Goal: Task Accomplishment & Management: Manage account settings

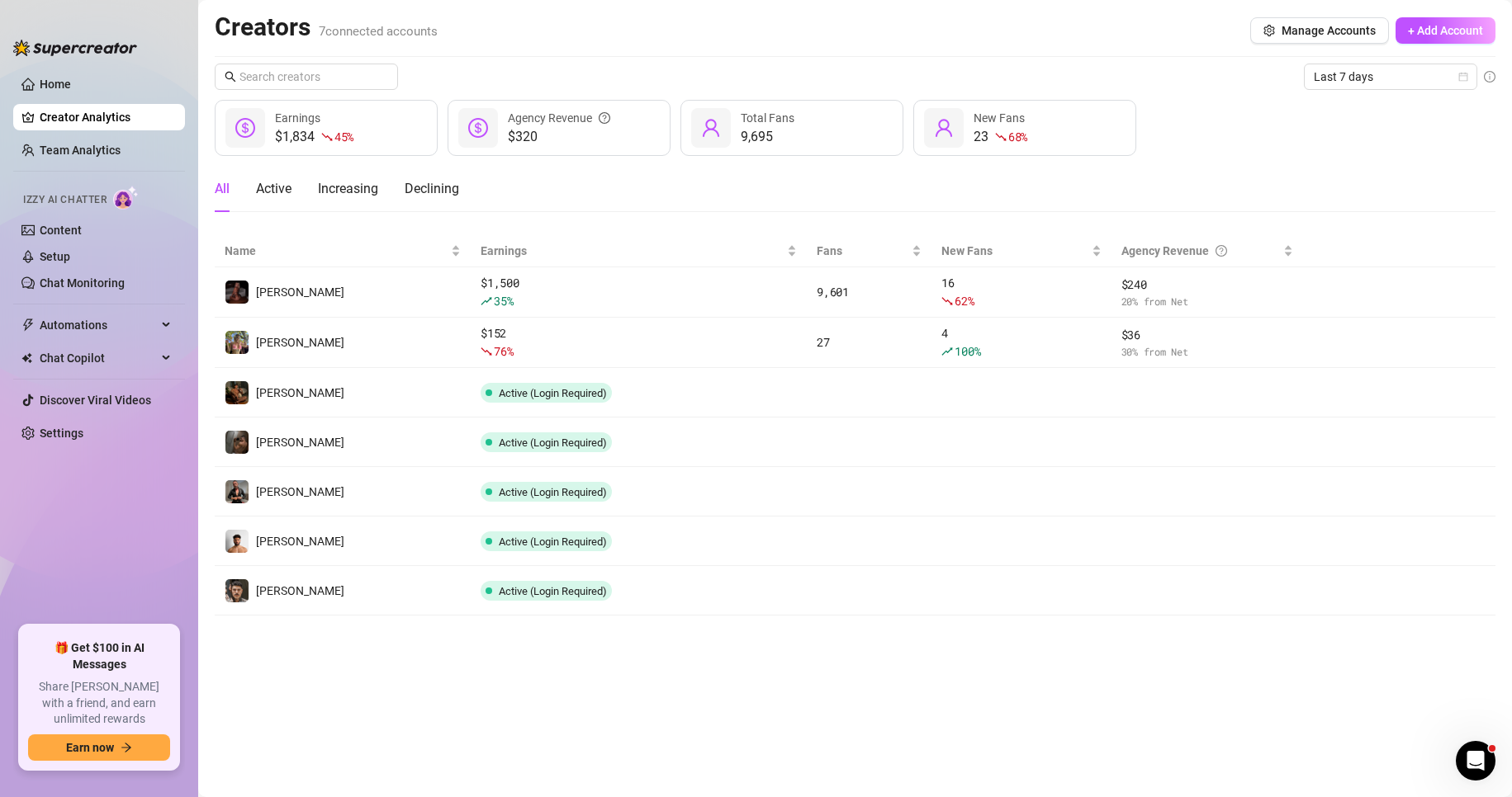
click at [0, 0] on icon "more" at bounding box center [0, 0] width 0 height 0
click at [1354, 481] on link "Remove creator" at bounding box center [1375, 487] width 100 height 14
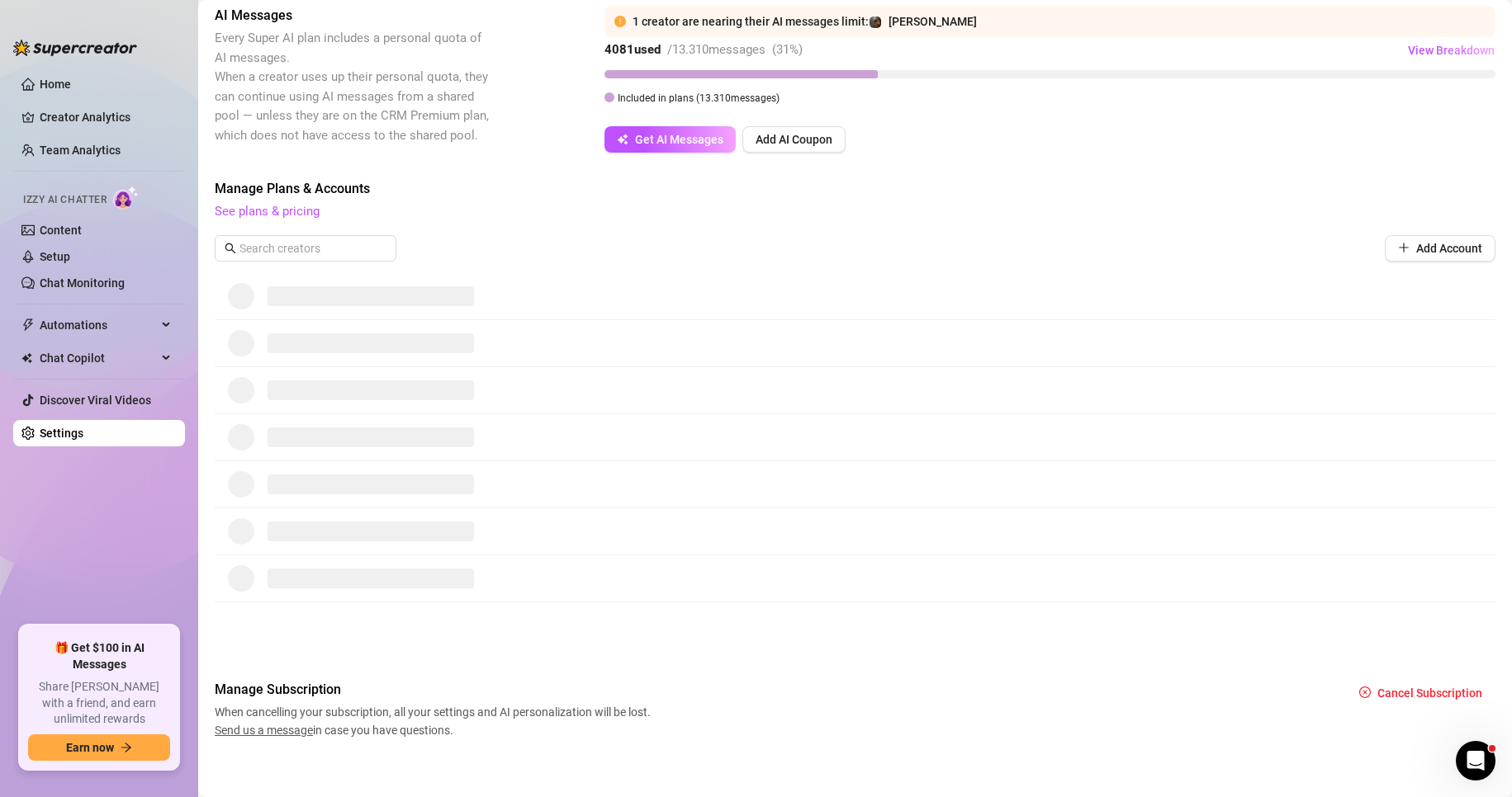
scroll to position [315, 0]
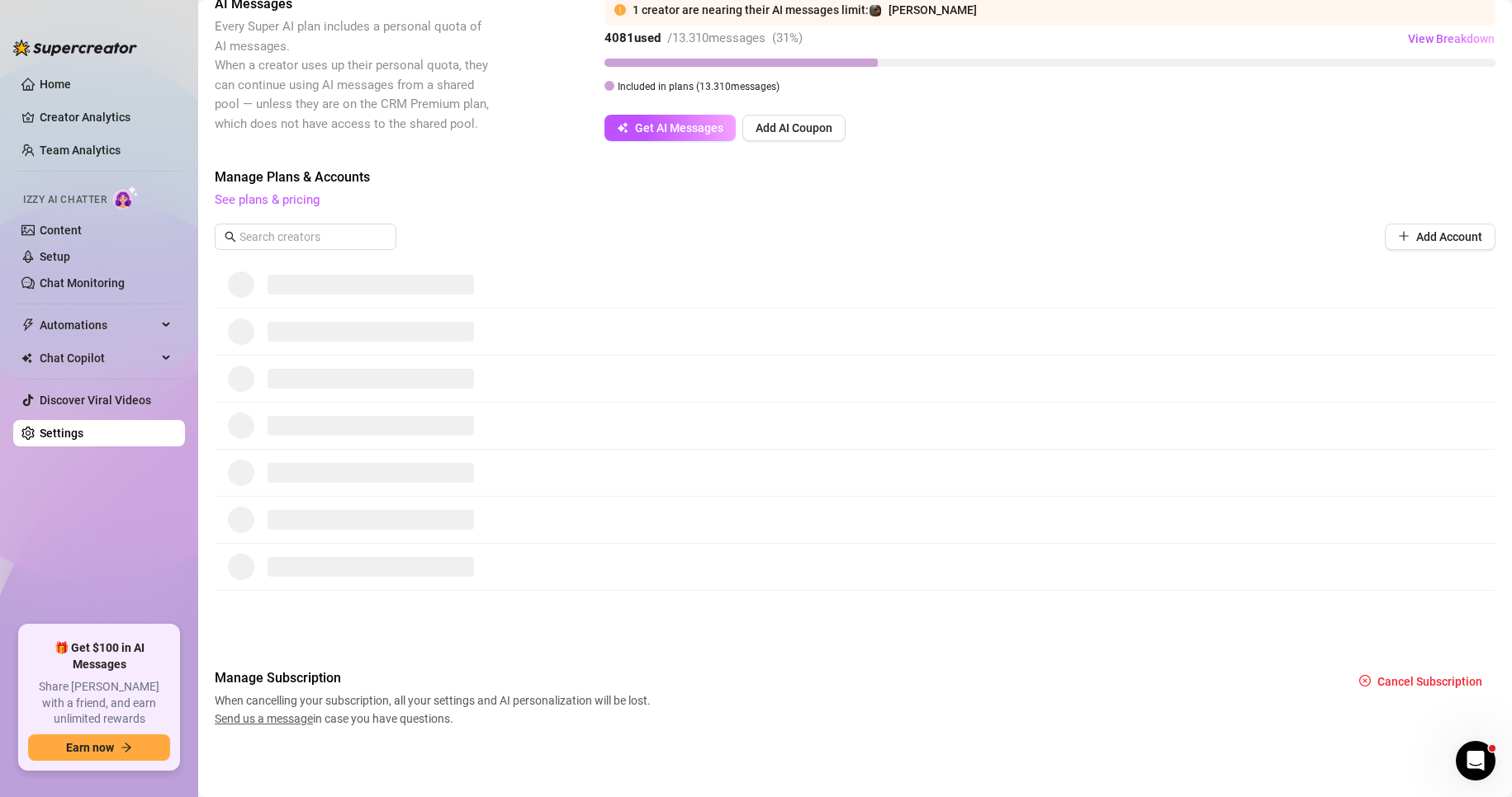
click at [48, 77] on link "Home" at bounding box center [55, 84] width 31 height 14
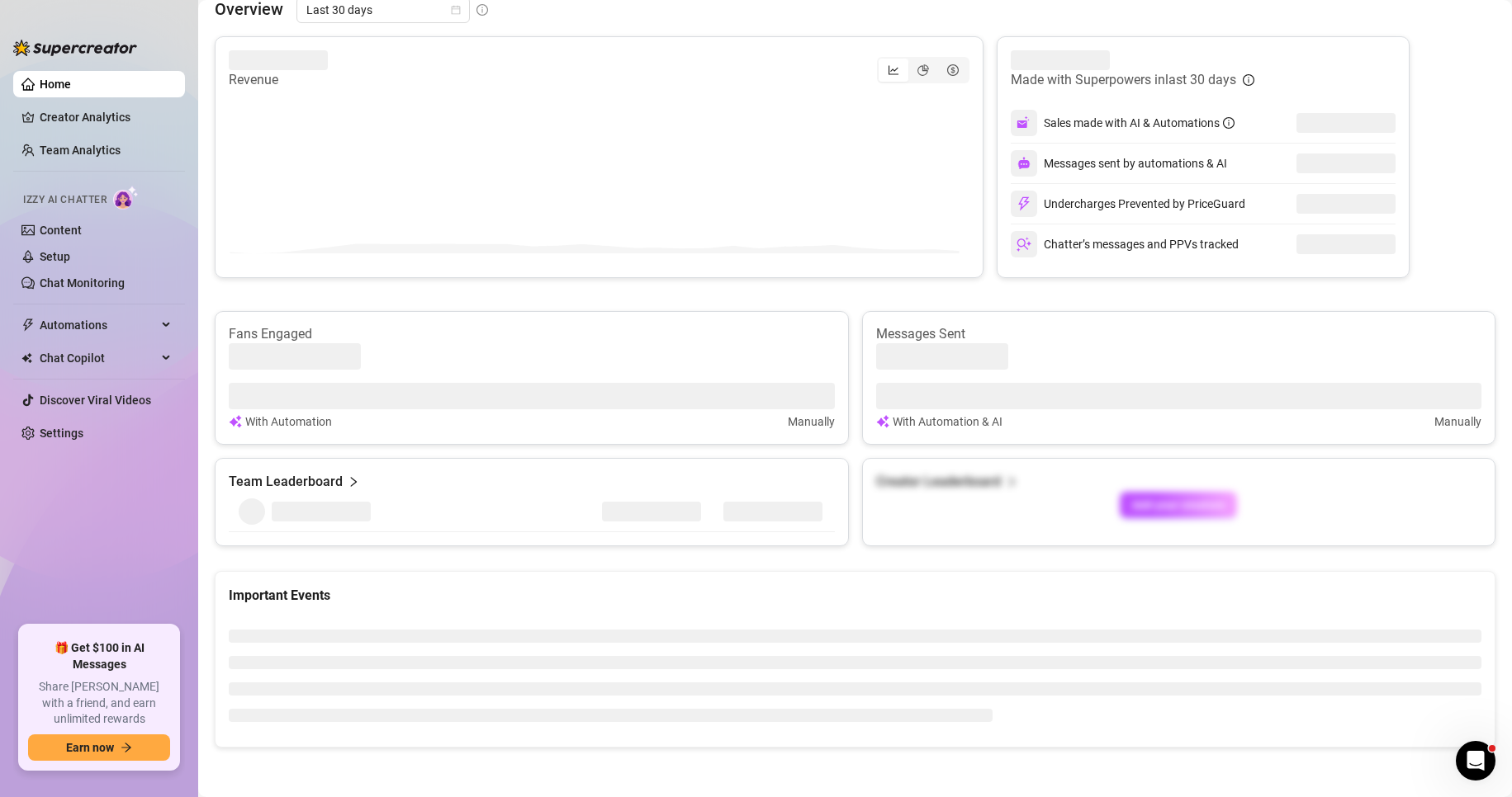
scroll to position [315, 0]
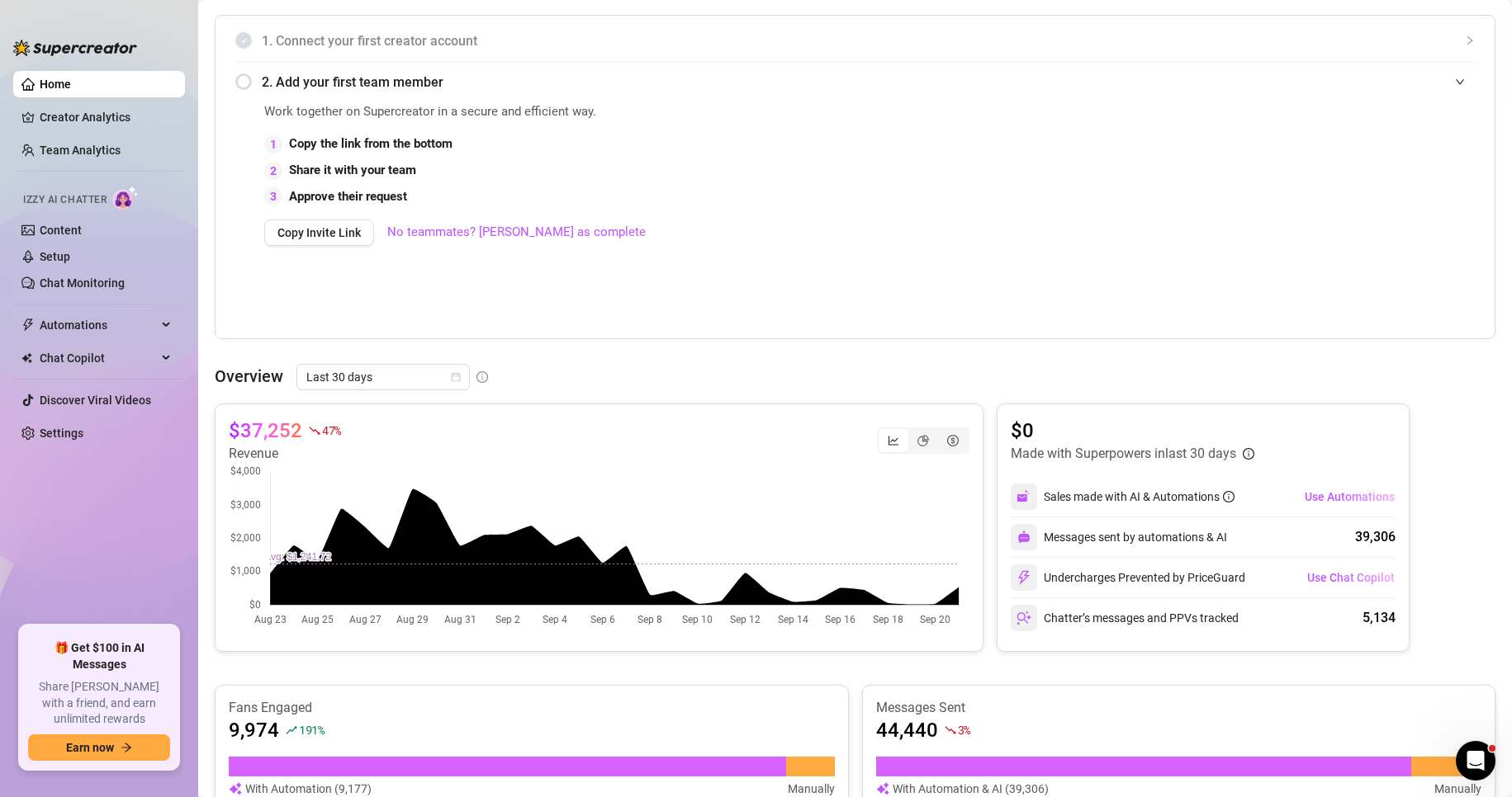
click at [61, 427] on link "Settings" at bounding box center [61, 434] width 43 height 14
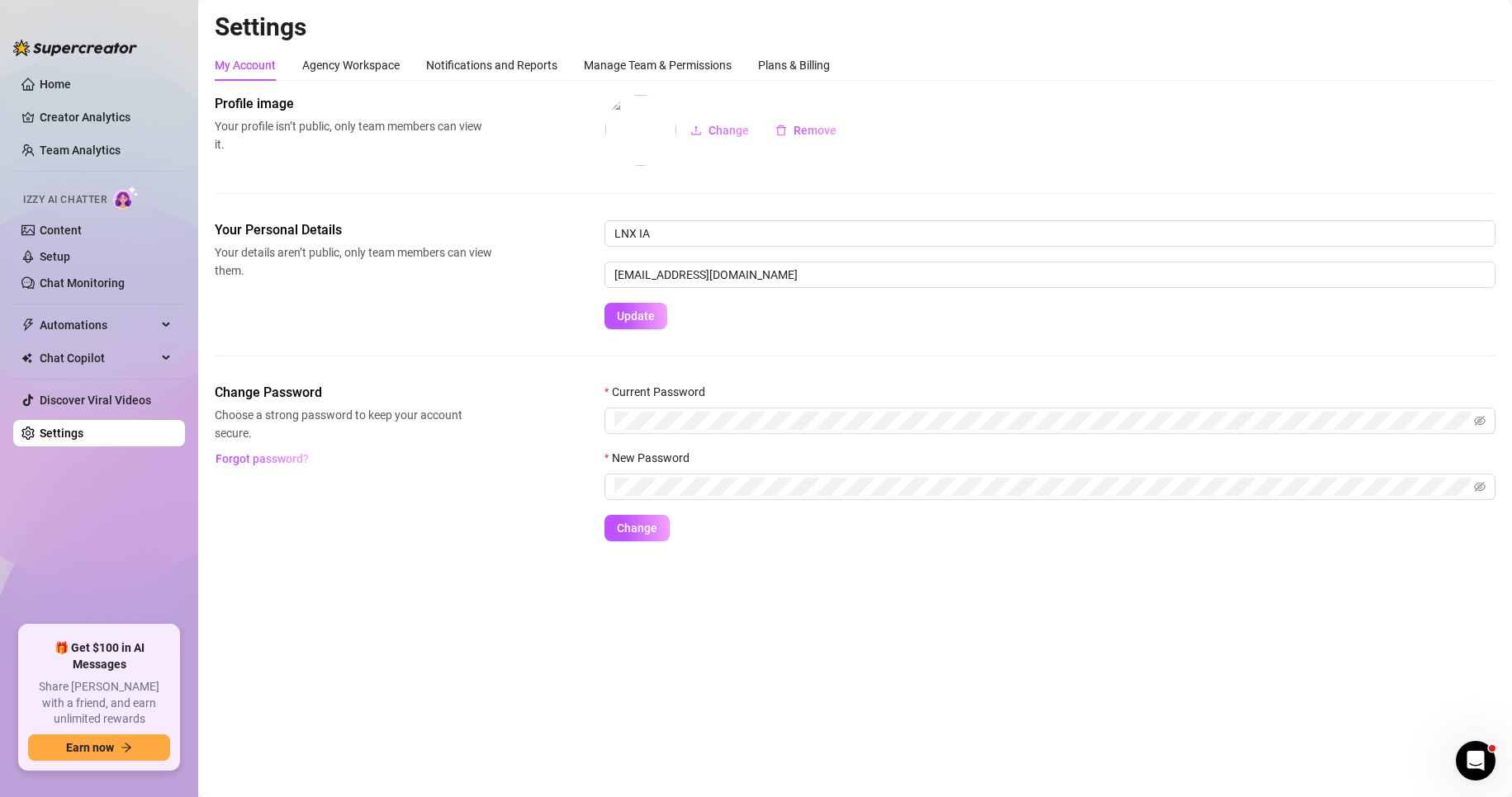
click at [372, 55] on div "Agency Workspace" at bounding box center [351, 65] width 98 height 31
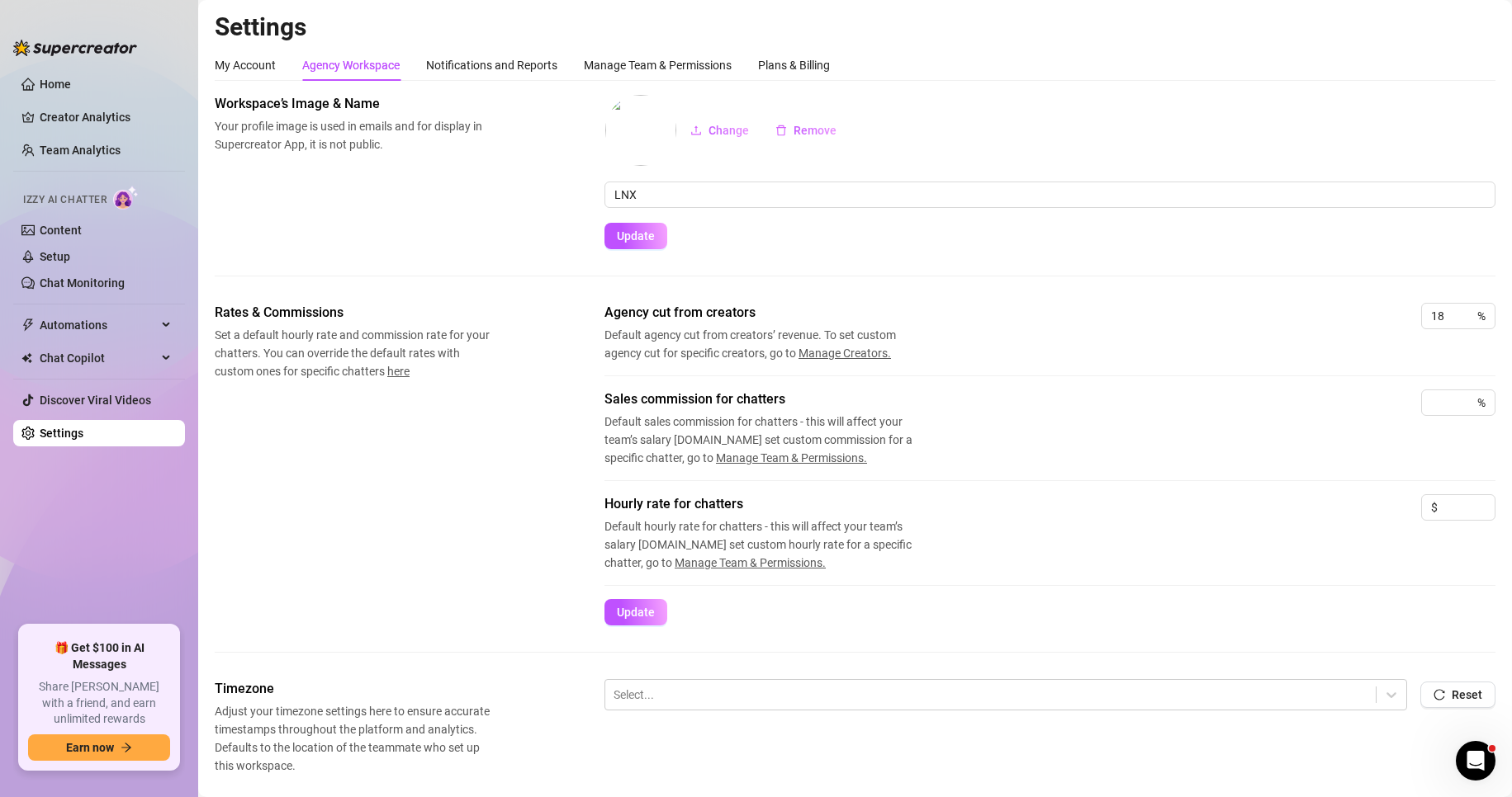
click at [487, 77] on div "Notifications and Reports" at bounding box center [492, 65] width 131 height 31
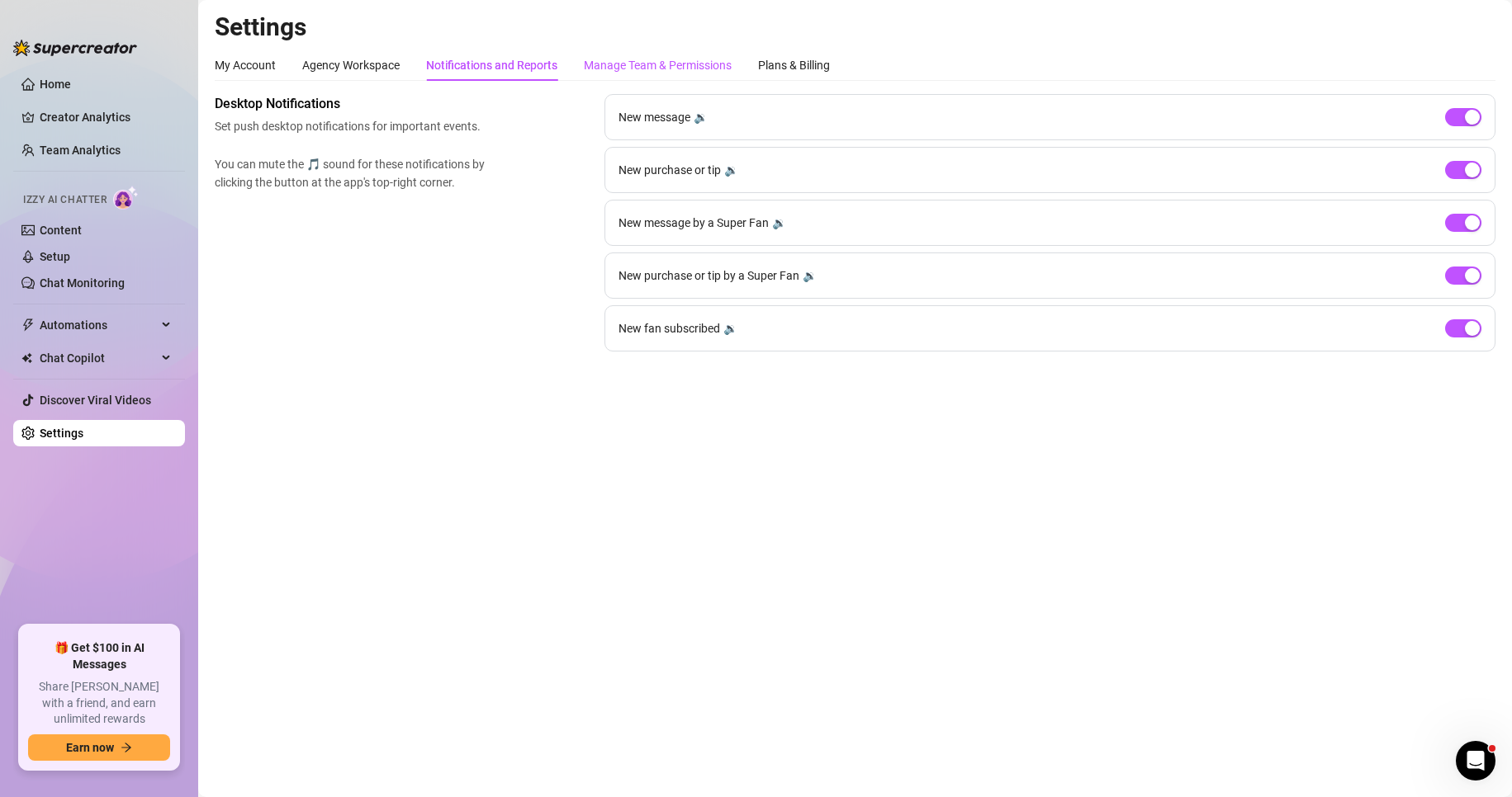
click at [633, 60] on div "Manage Team & Permissions" at bounding box center [657, 65] width 148 height 18
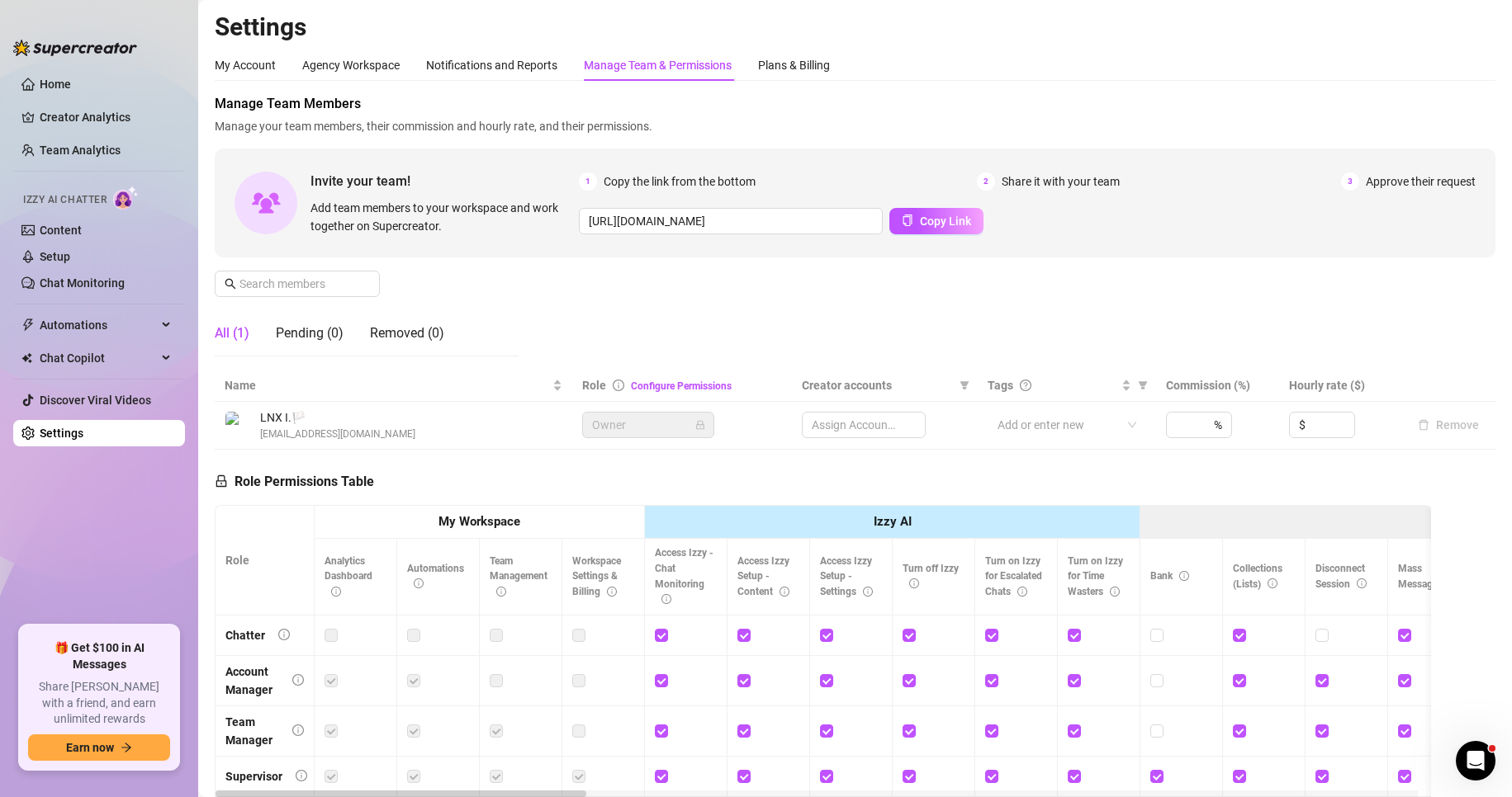
click at [71, 88] on link "Home" at bounding box center [55, 84] width 31 height 14
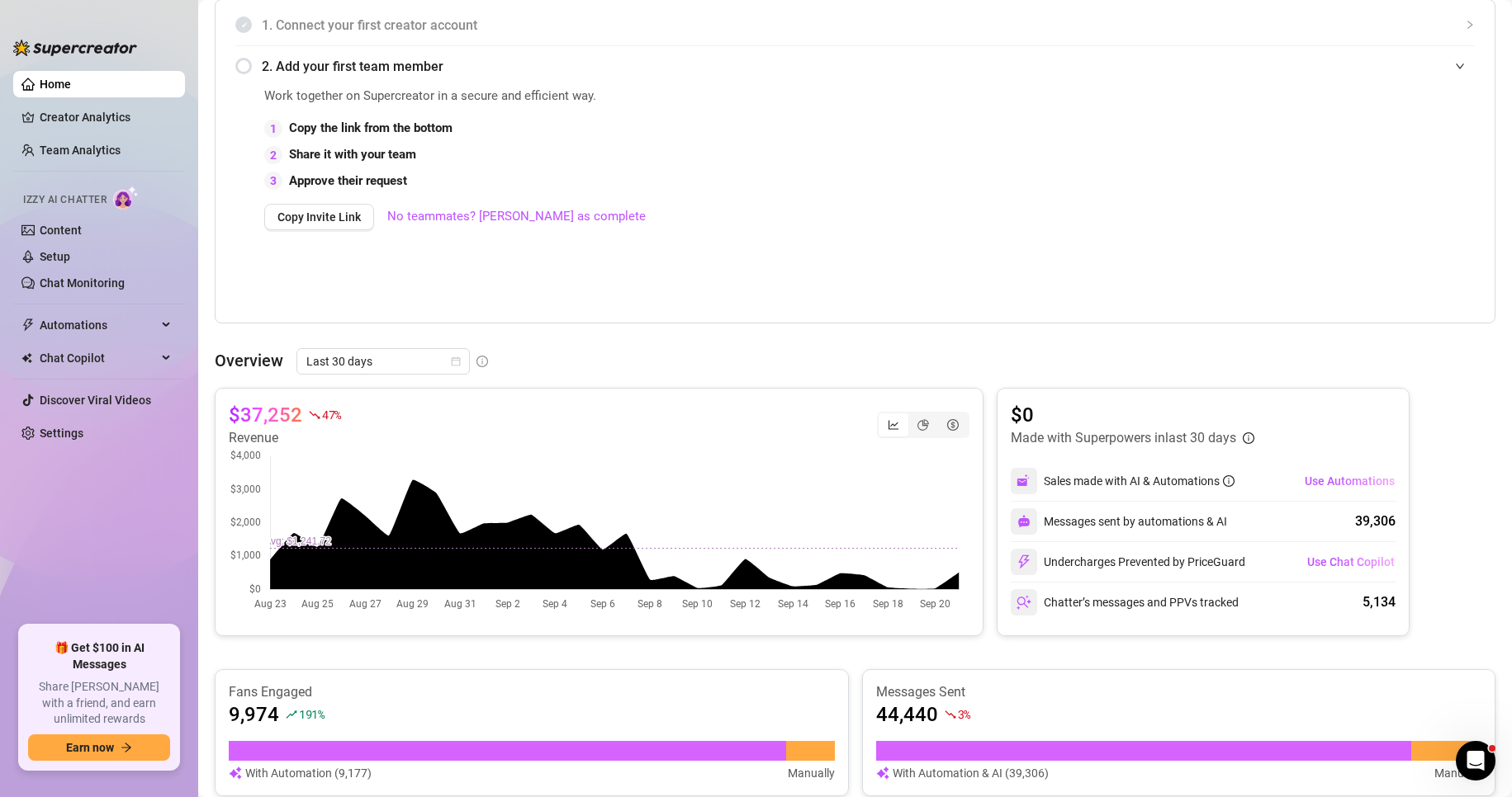
scroll to position [469, 0]
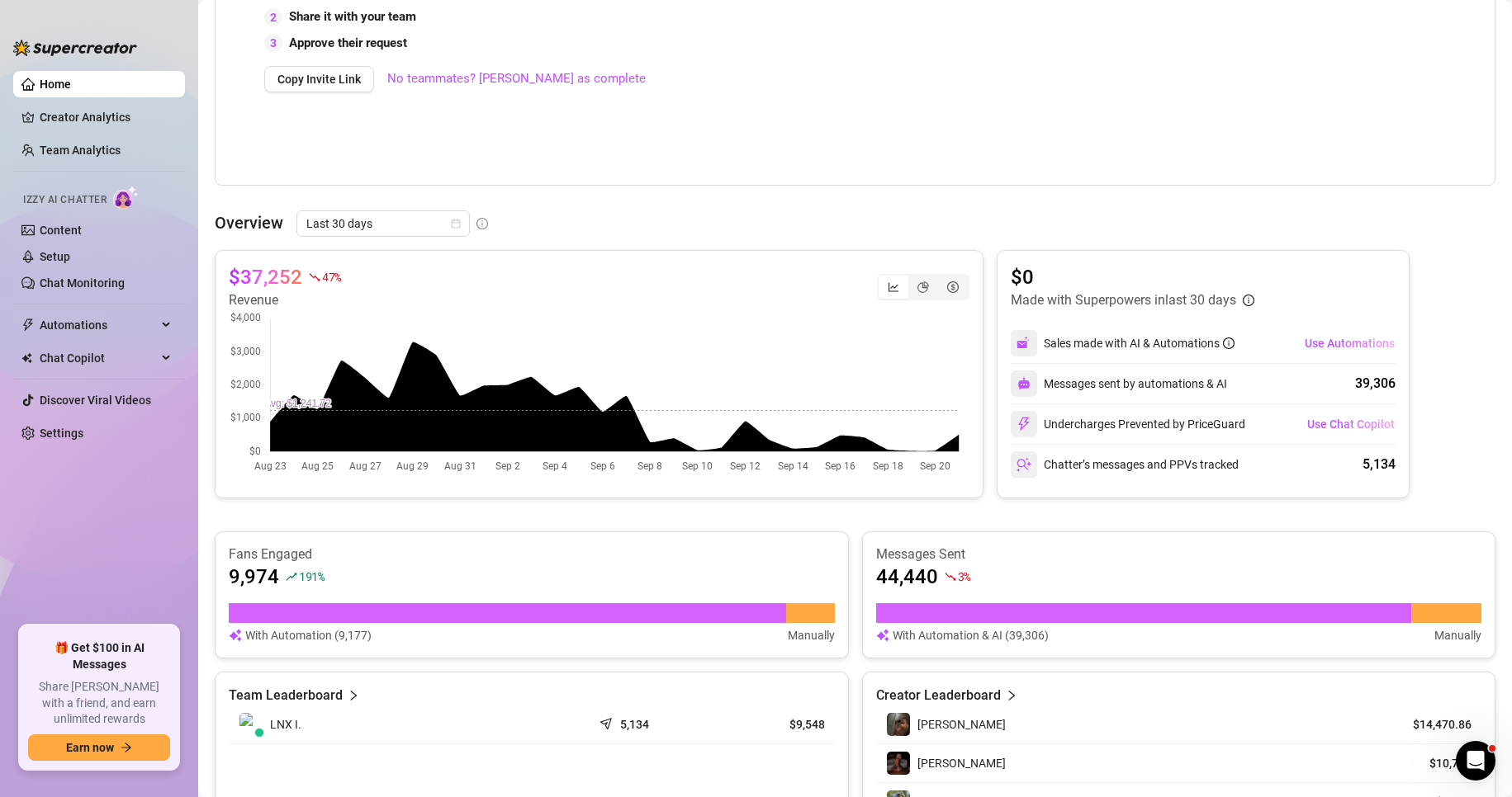
click at [84, 105] on link "Creator Analytics" at bounding box center [105, 117] width 132 height 26
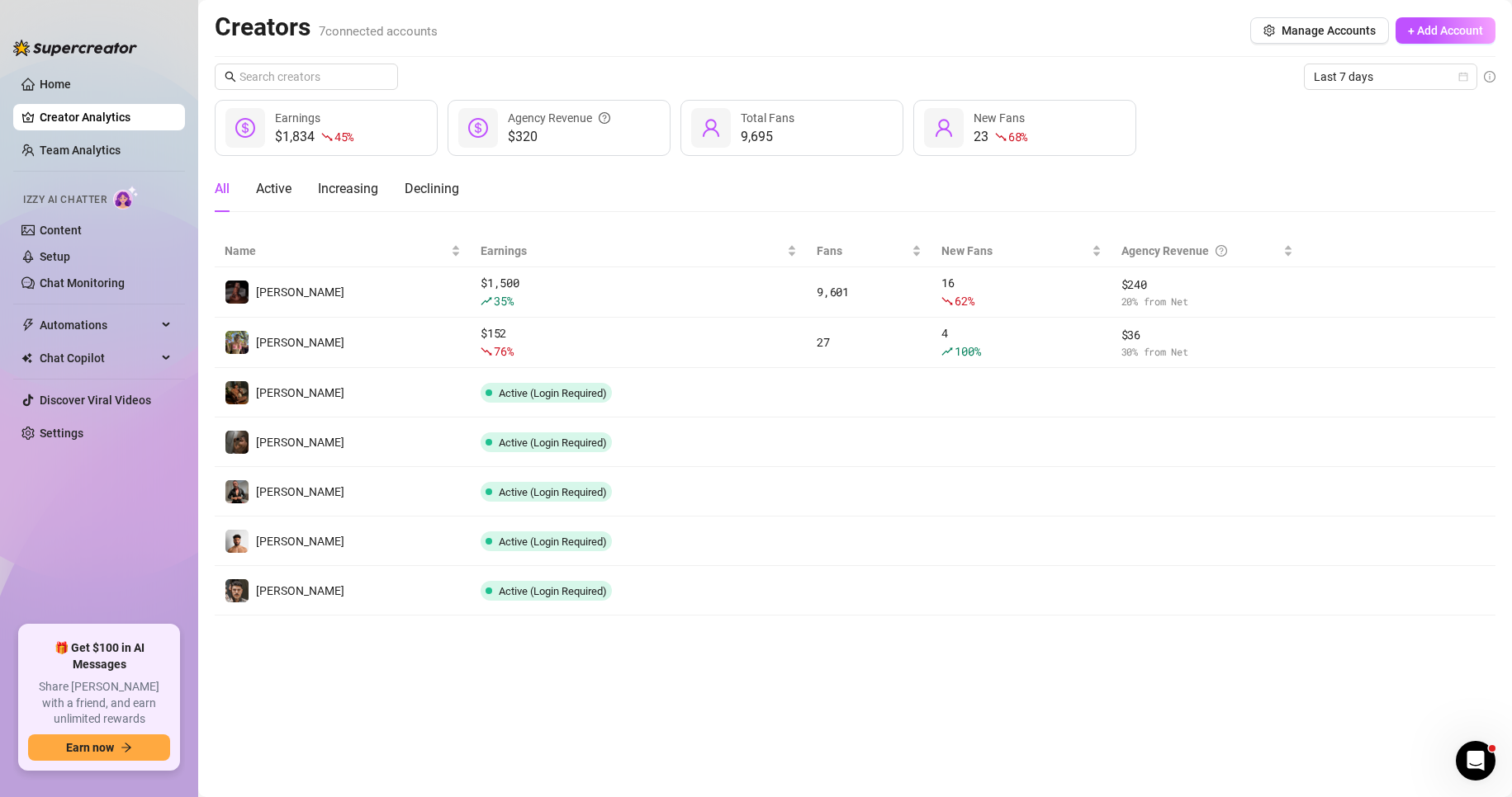
click at [0, 0] on icon "more" at bounding box center [0, 0] width 0 height 0
click at [1372, 488] on link "Remove creator" at bounding box center [1375, 487] width 100 height 14
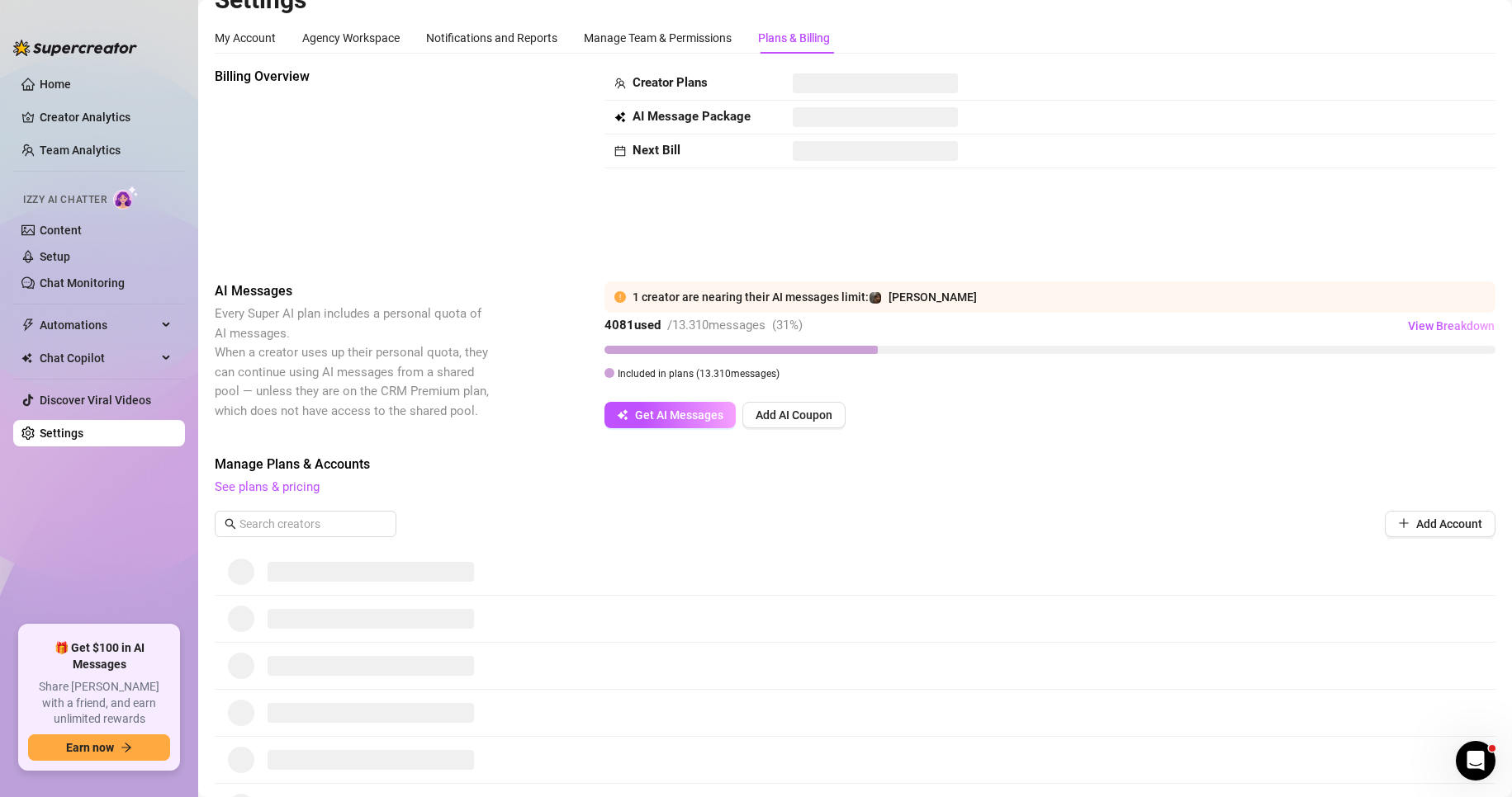
scroll to position [165, 0]
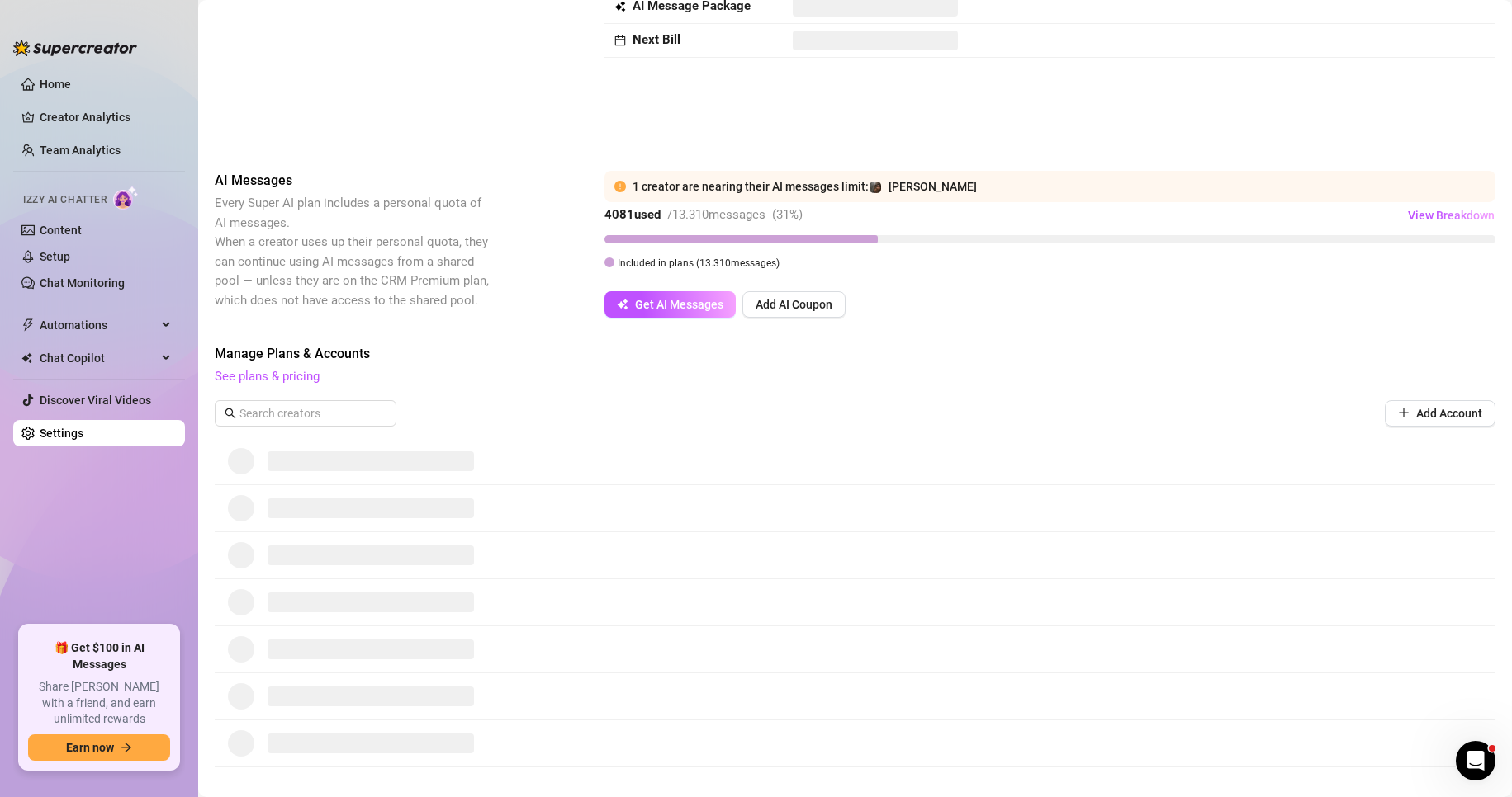
scroll to position [192, 0]
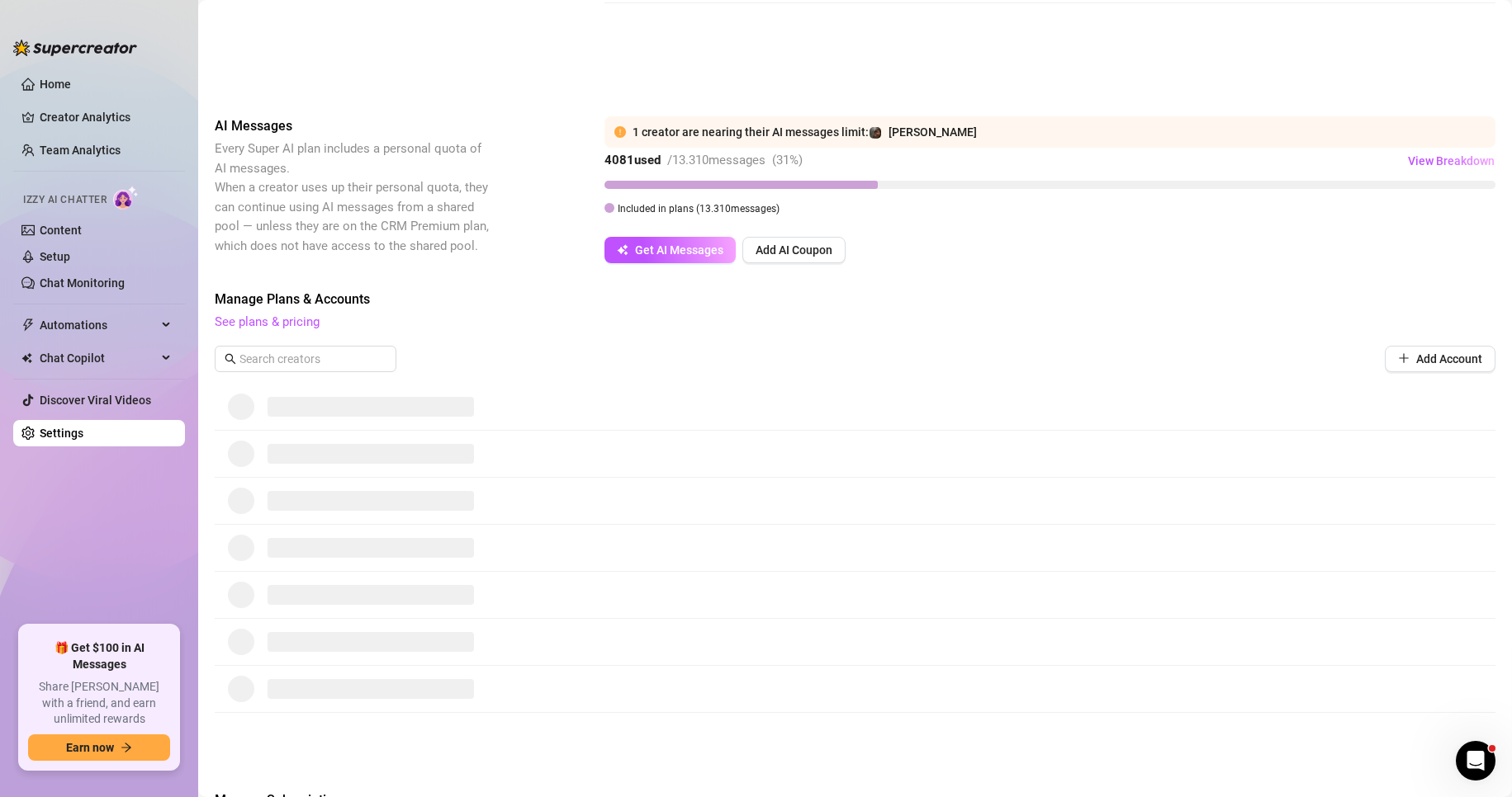
click at [1410, 157] on span "View Breakdown" at bounding box center [1451, 161] width 87 height 14
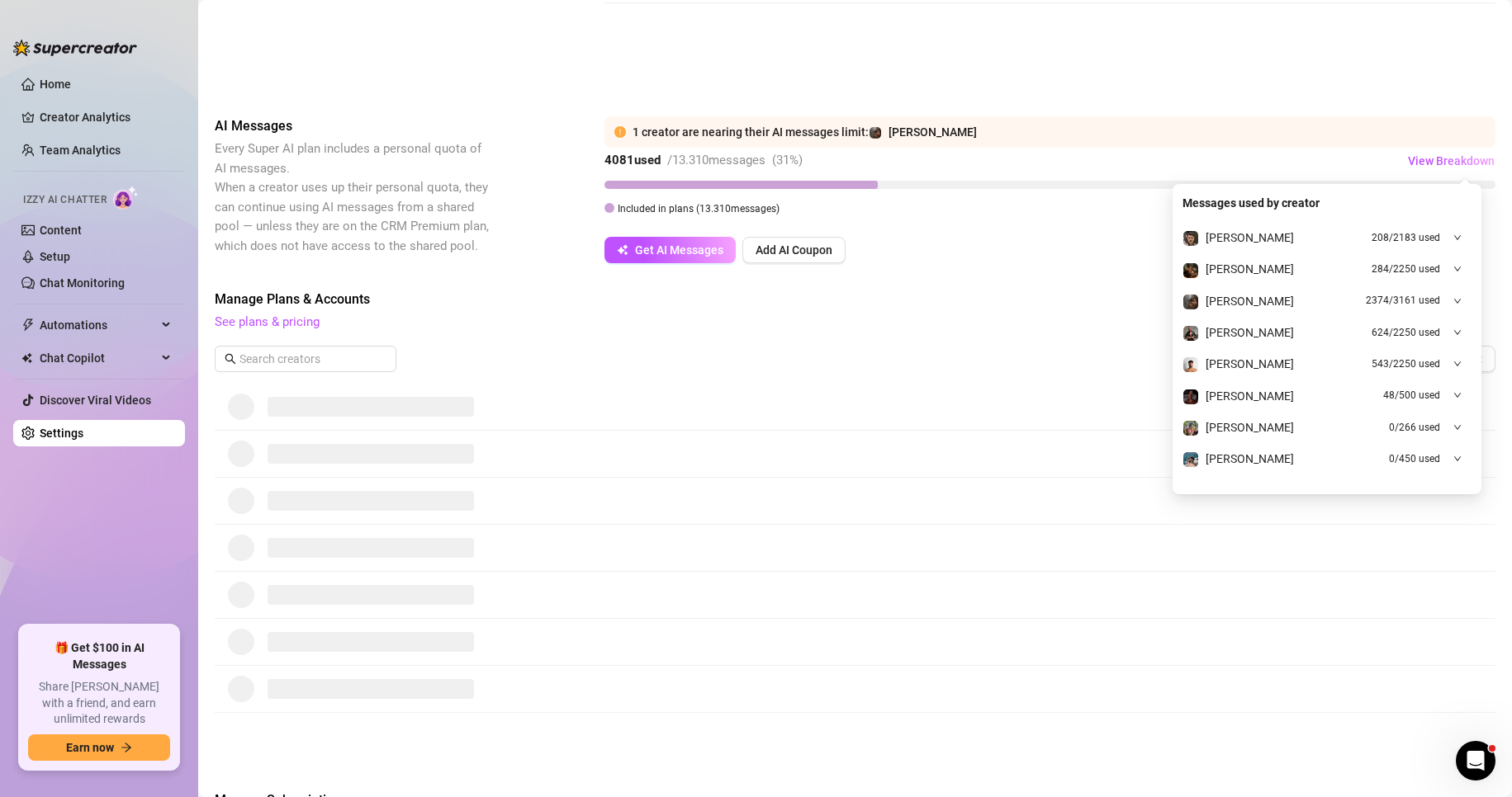
click at [1410, 157] on span "View Breakdown" at bounding box center [1451, 161] width 87 height 14
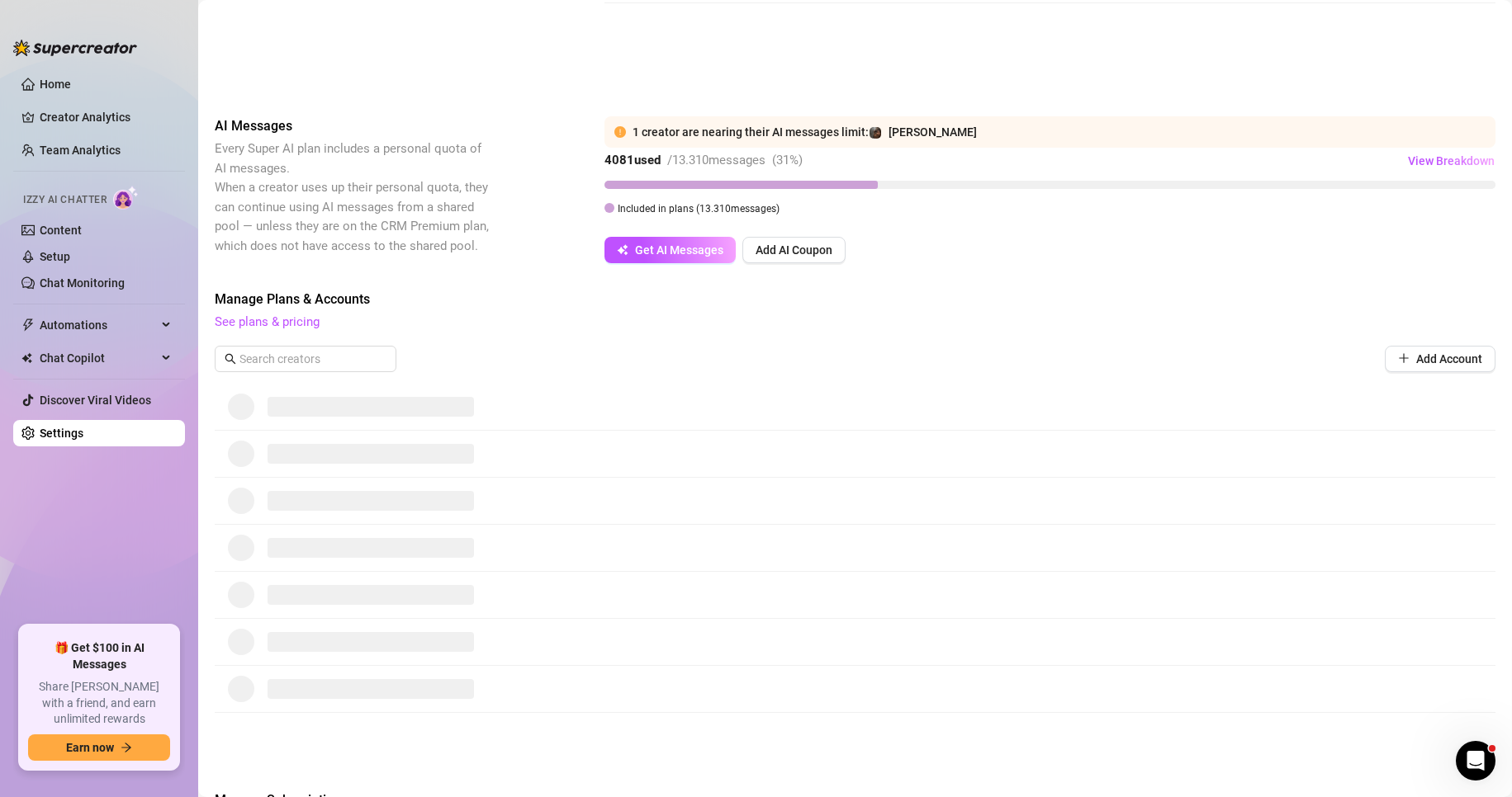
click at [1408, 156] on span "View Breakdown" at bounding box center [1451, 161] width 87 height 14
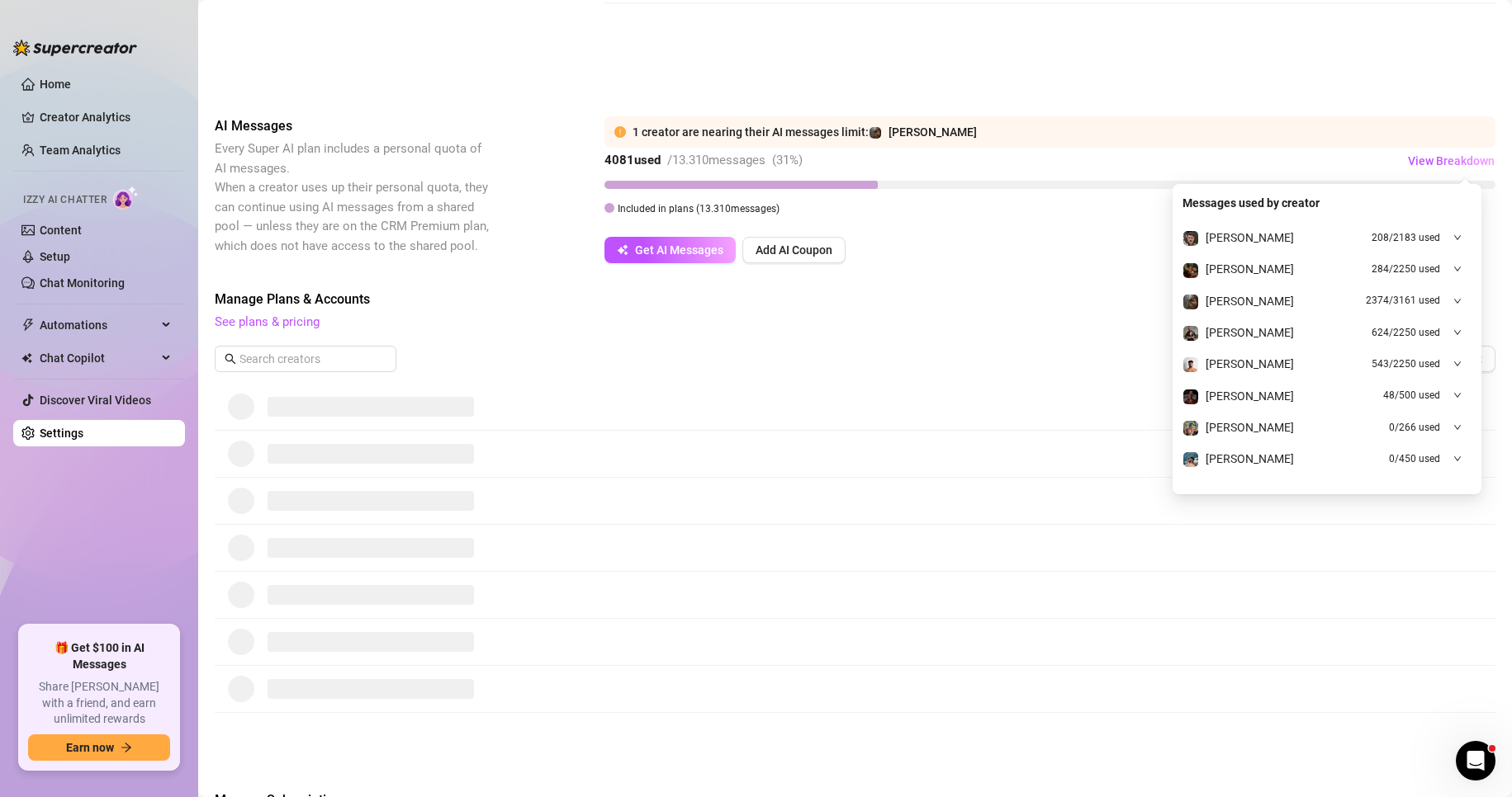
click at [1408, 156] on span "View Breakdown" at bounding box center [1451, 161] width 87 height 14
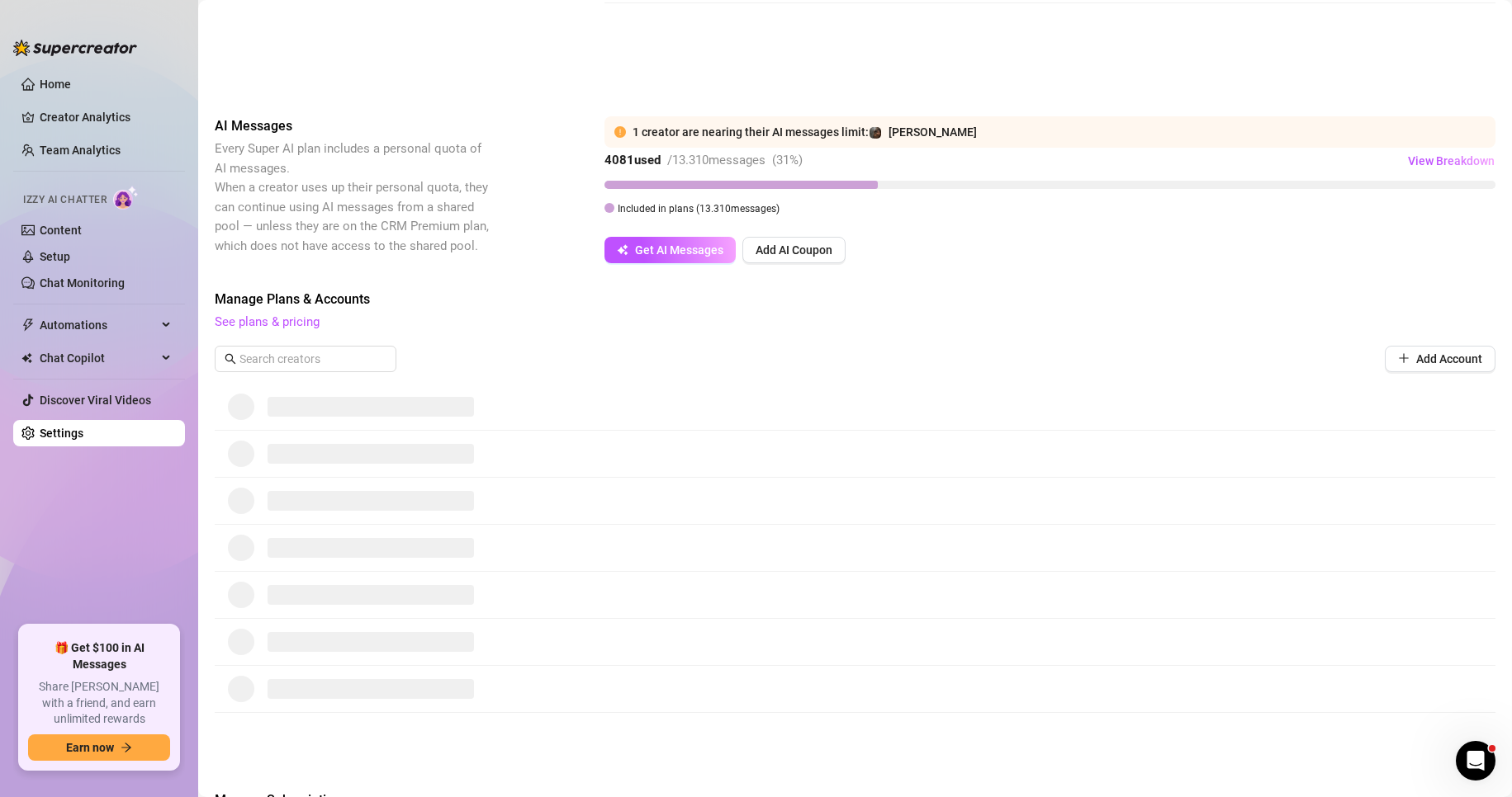
click at [97, 144] on link "Team Analytics" at bounding box center [80, 151] width 81 height 14
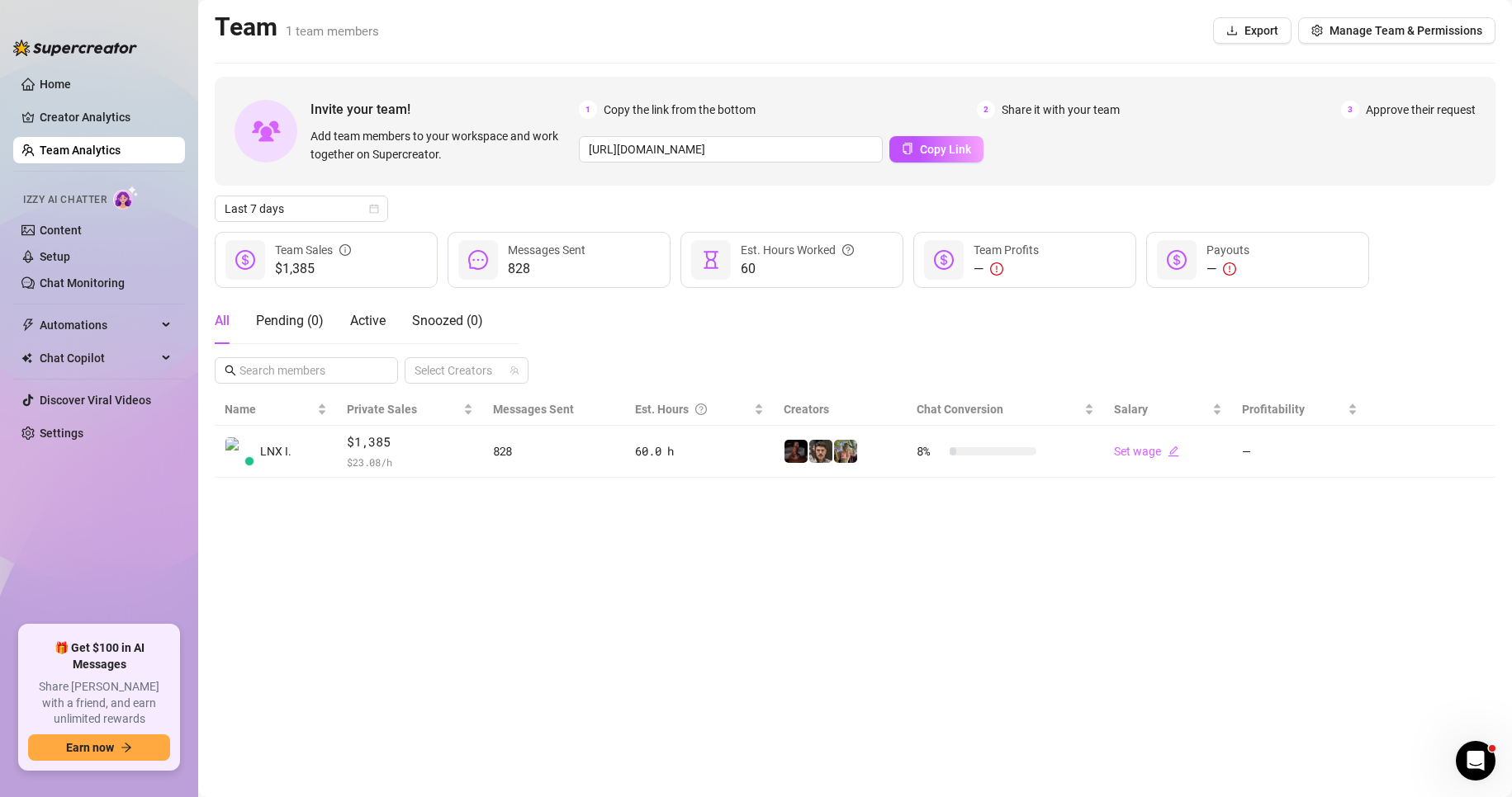
click at [71, 81] on link "Home" at bounding box center [55, 84] width 31 height 14
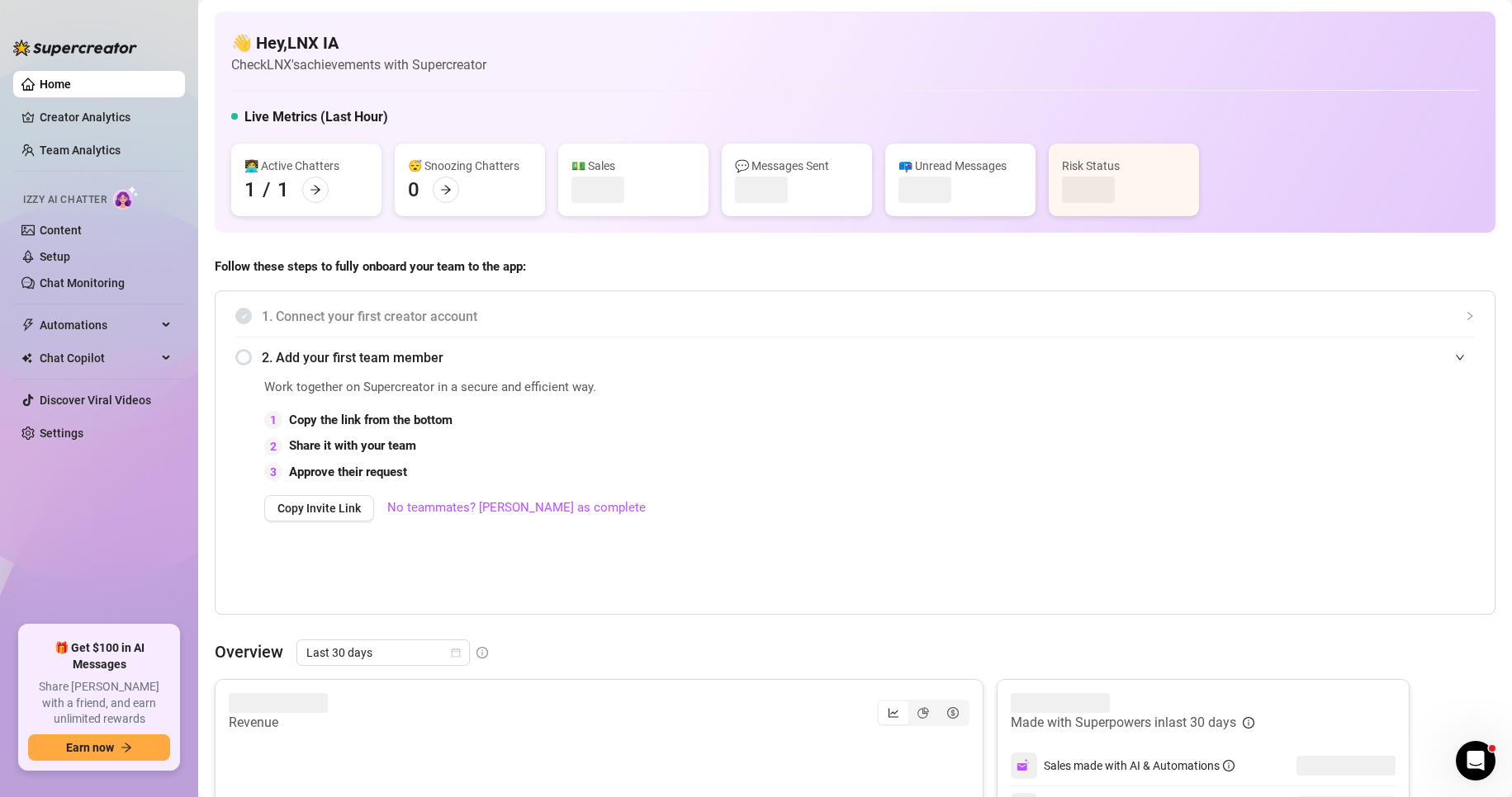
click at [71, 436] on link "Settings" at bounding box center [61, 434] width 43 height 14
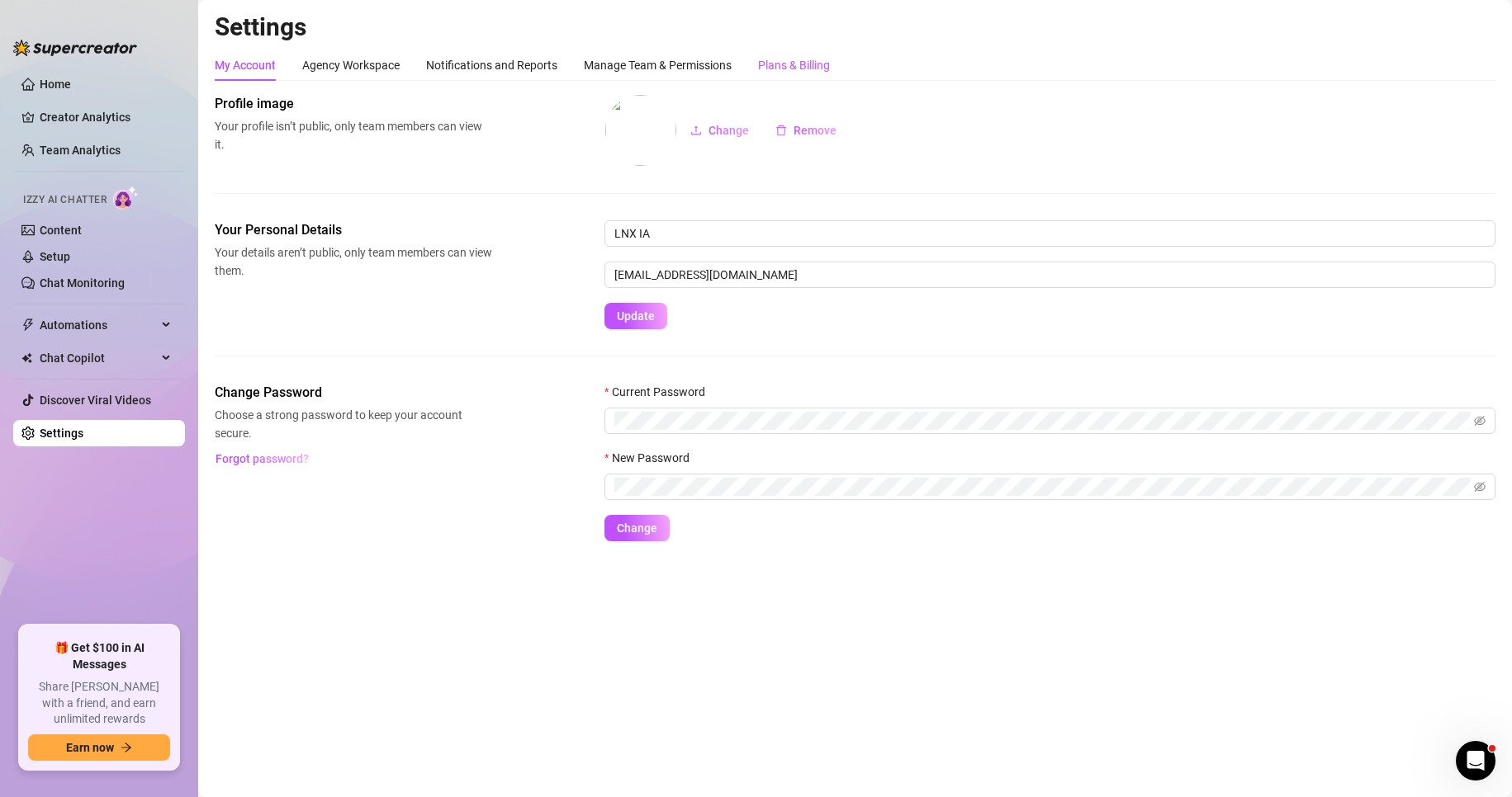
click at [798, 57] on div "Plans & Billing" at bounding box center [793, 65] width 71 height 18
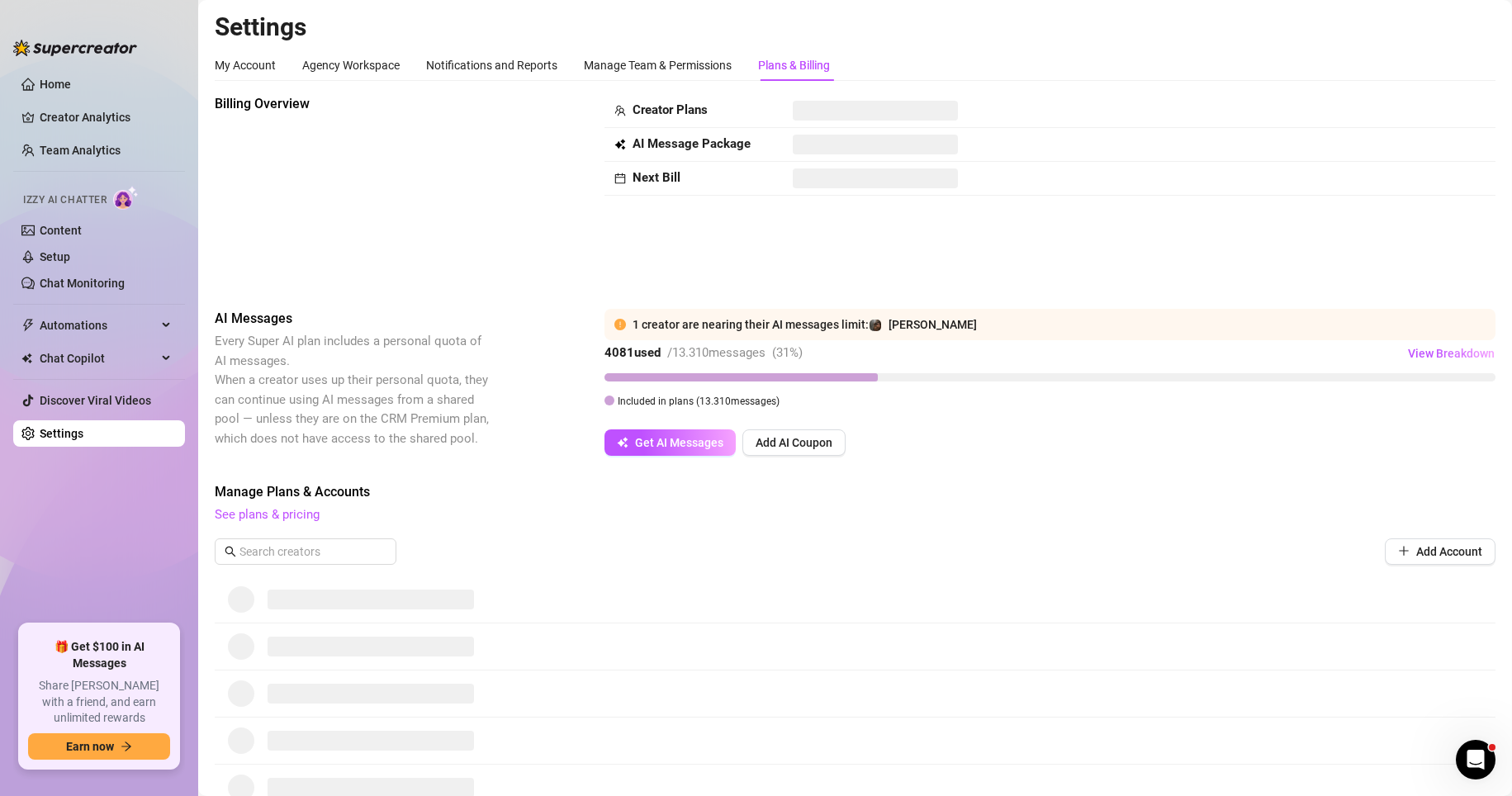
click at [984, 76] on div "My Account Agency Workspace Notifications and Reports Manage Team & Permissions…" at bounding box center [854, 65] width 1280 height 31
click at [600, 60] on div "Manage Team & Permissions" at bounding box center [657, 65] width 148 height 18
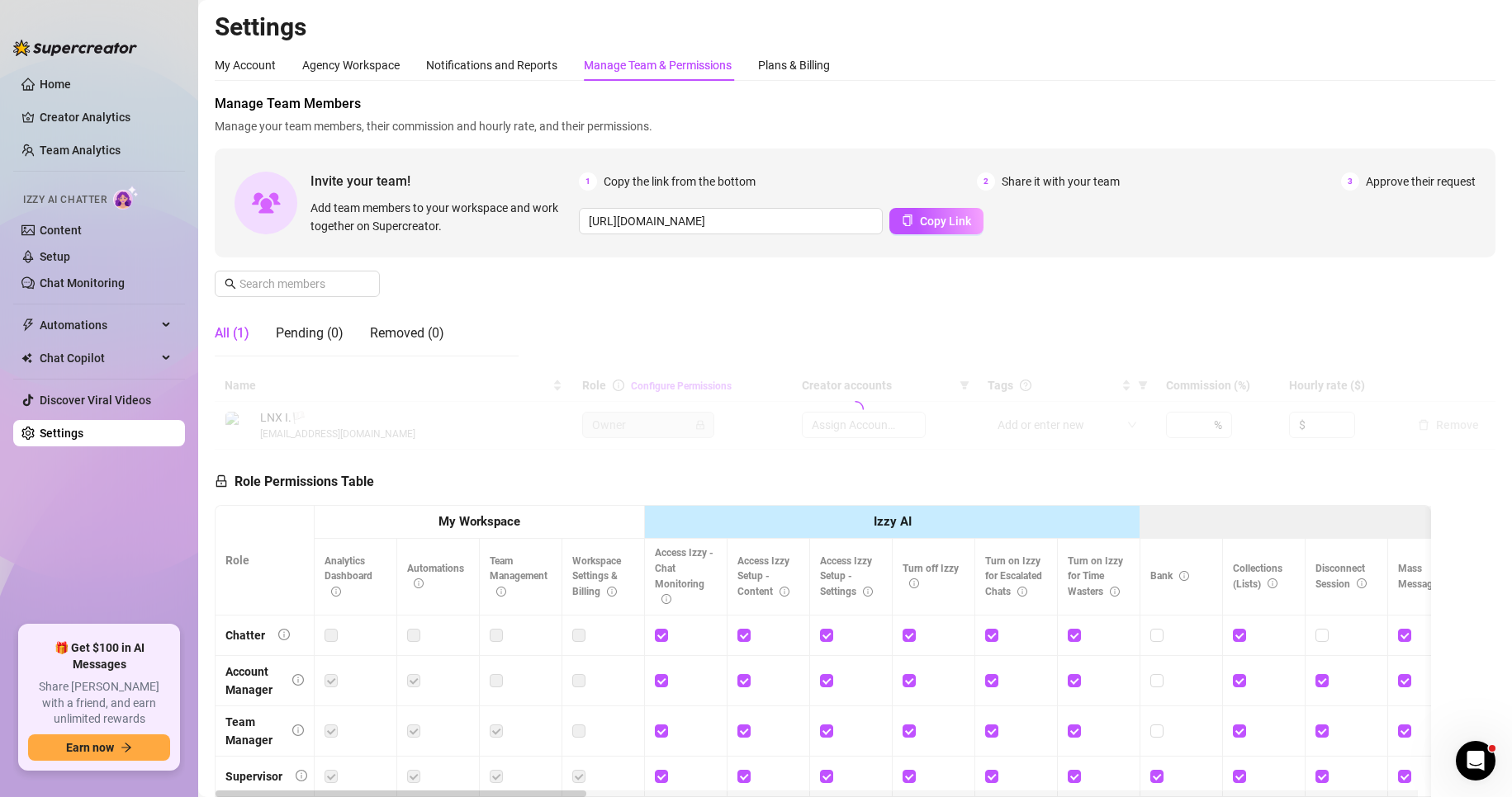
click at [696, 65] on div "Manage Team & Permissions" at bounding box center [657, 65] width 148 height 18
click at [787, 66] on div "Plans & Billing" at bounding box center [793, 65] width 71 height 18
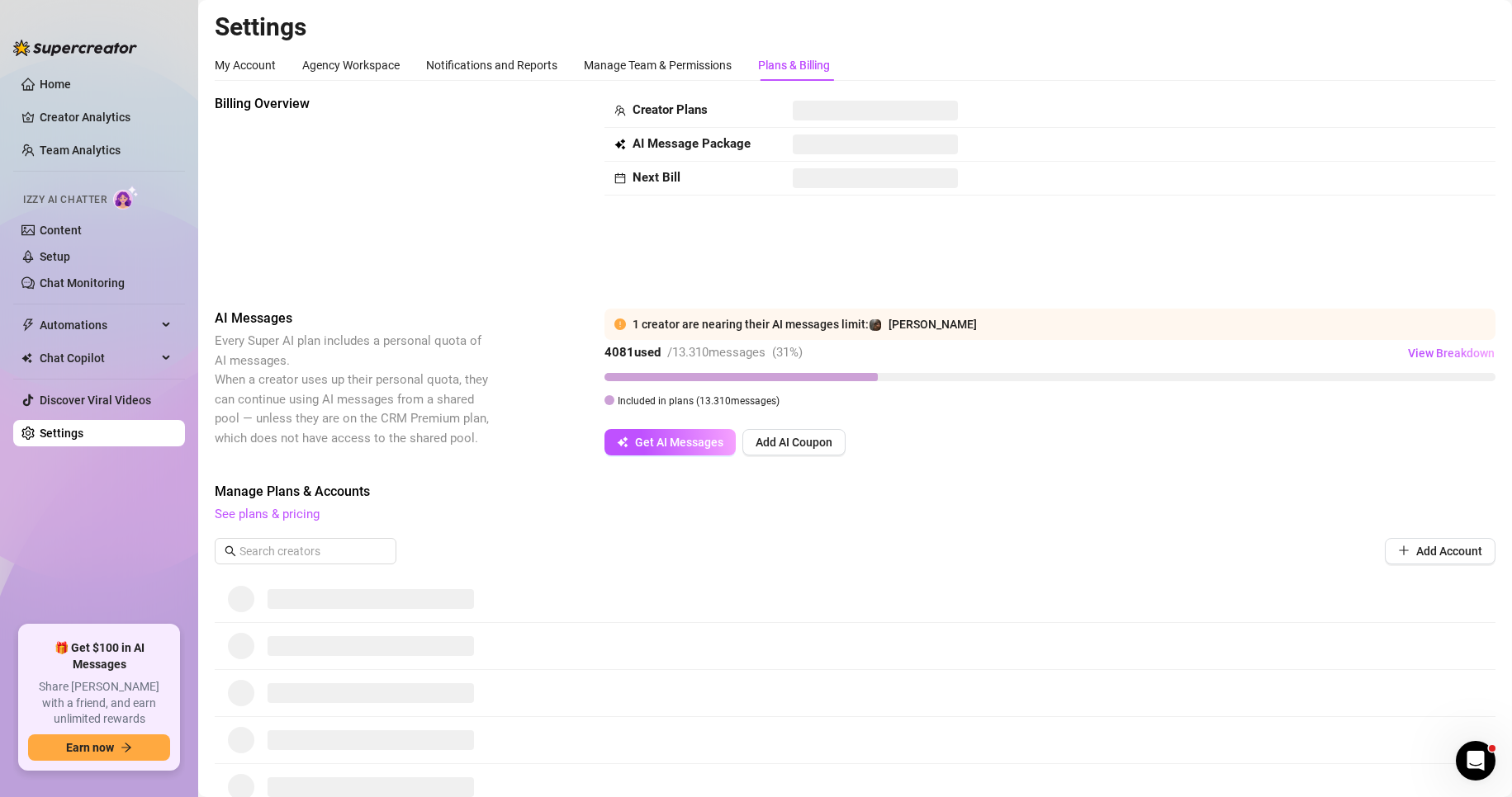
scroll to position [165, 0]
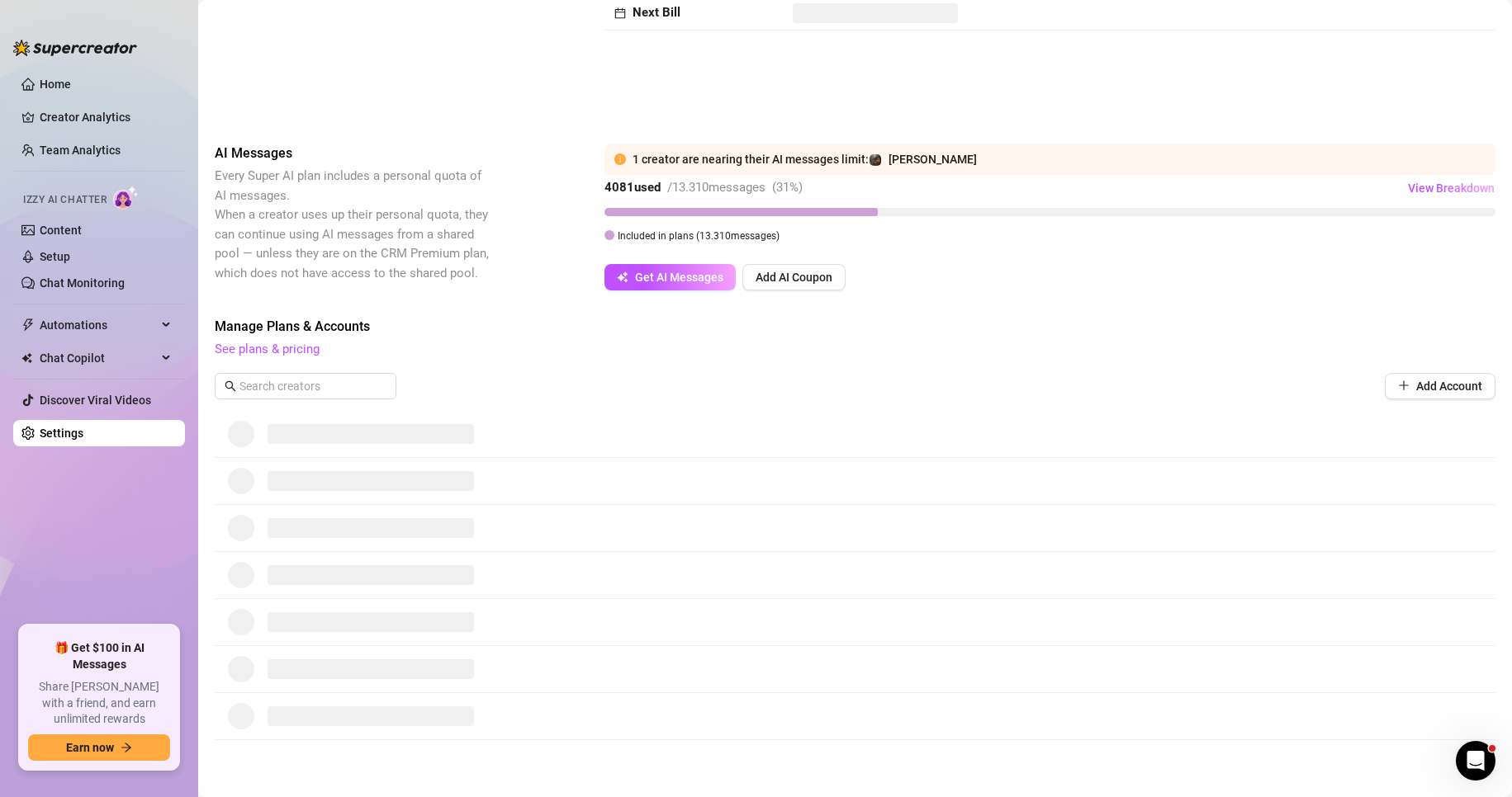
click at [273, 347] on link "See plans & pricing" at bounding box center [267, 349] width 105 height 14
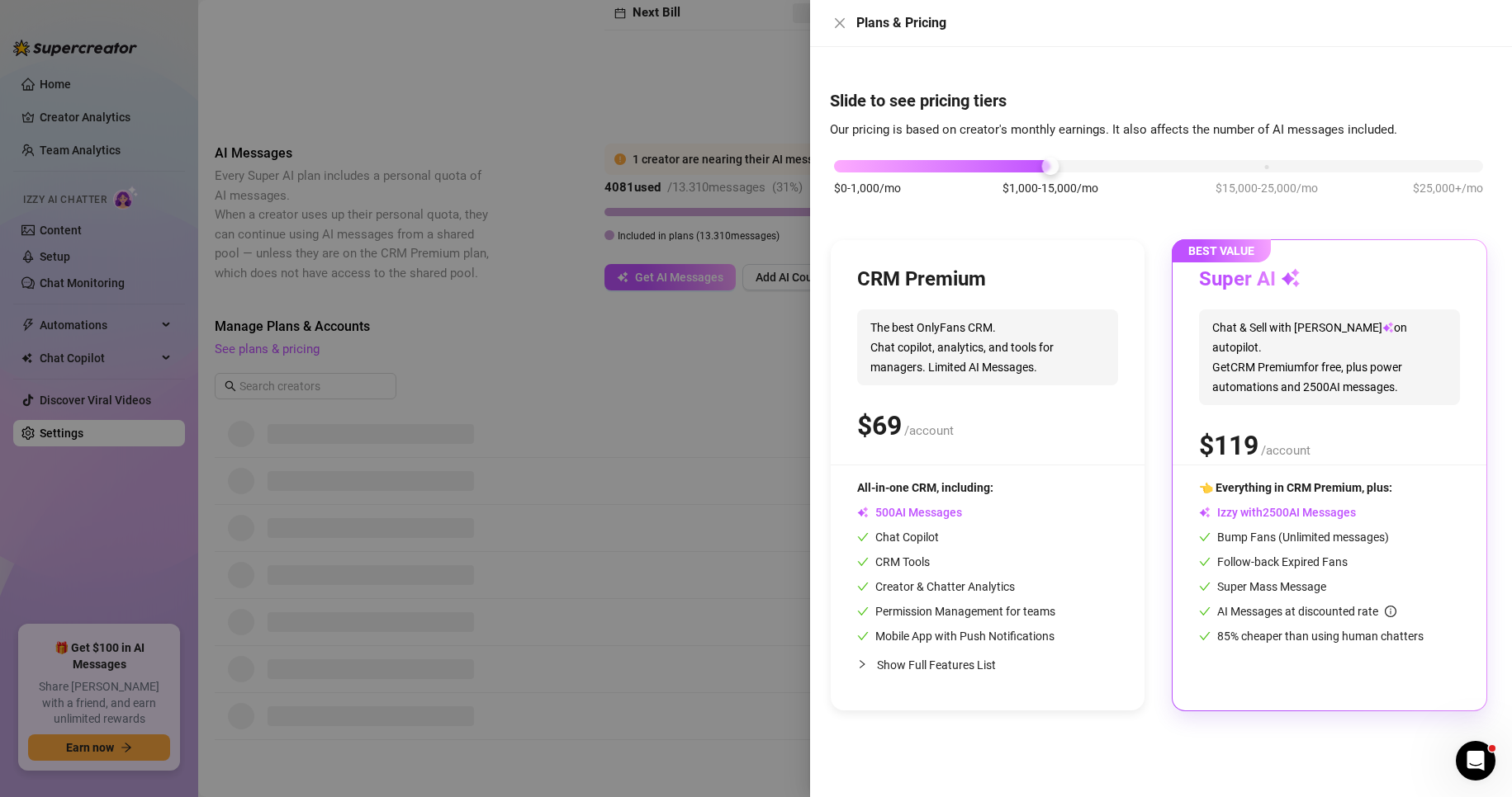
click at [462, 412] on div at bounding box center [756, 398] width 1512 height 797
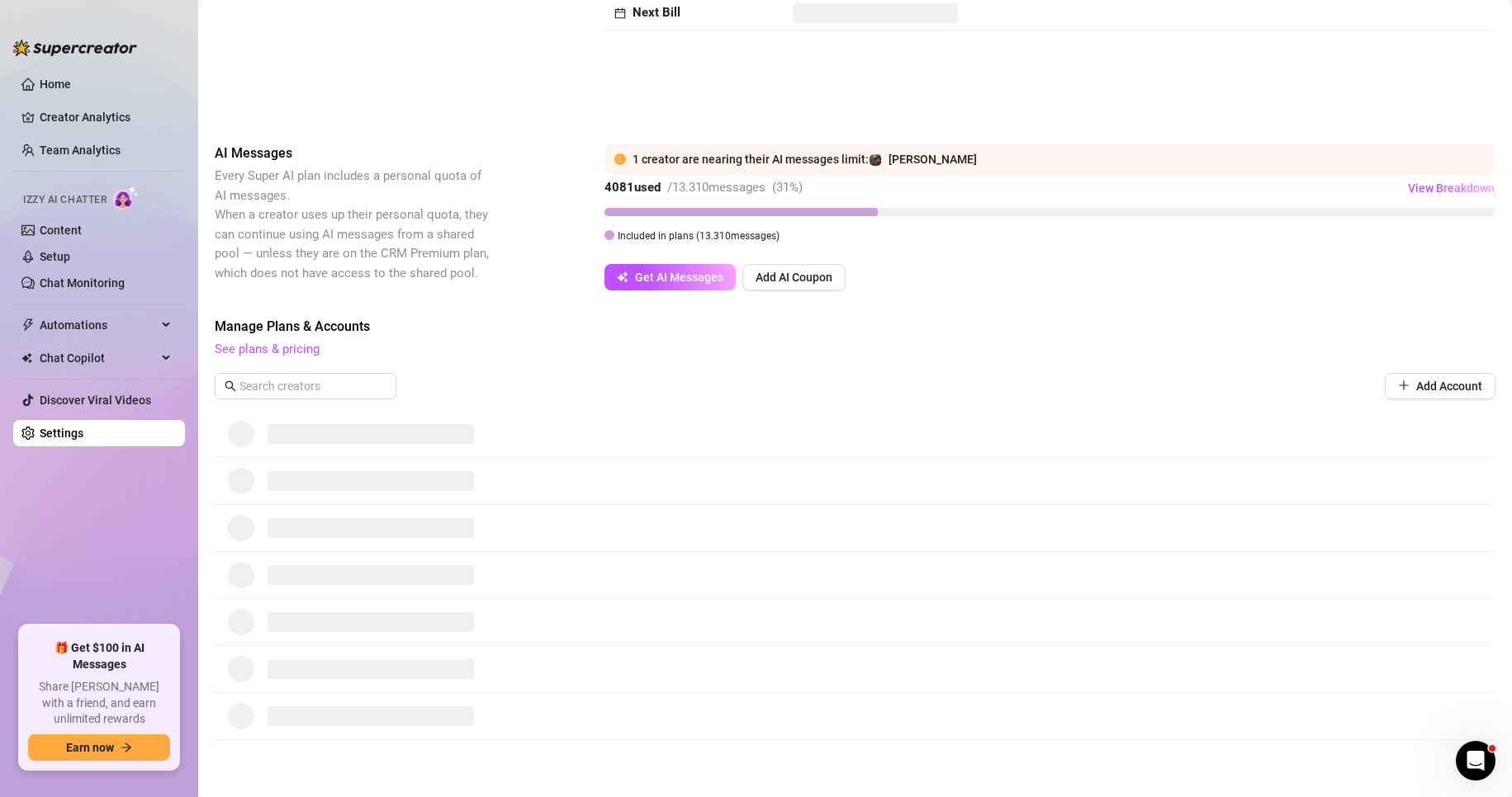
drag, startPoint x: 773, startPoint y: 115, endPoint x: 905, endPoint y: 112, distance: 132.0
click at [773, 115] on div "Billing Overview Creator Plans AI Message Package Next Bill" at bounding box center [854, 23] width 1280 height 188
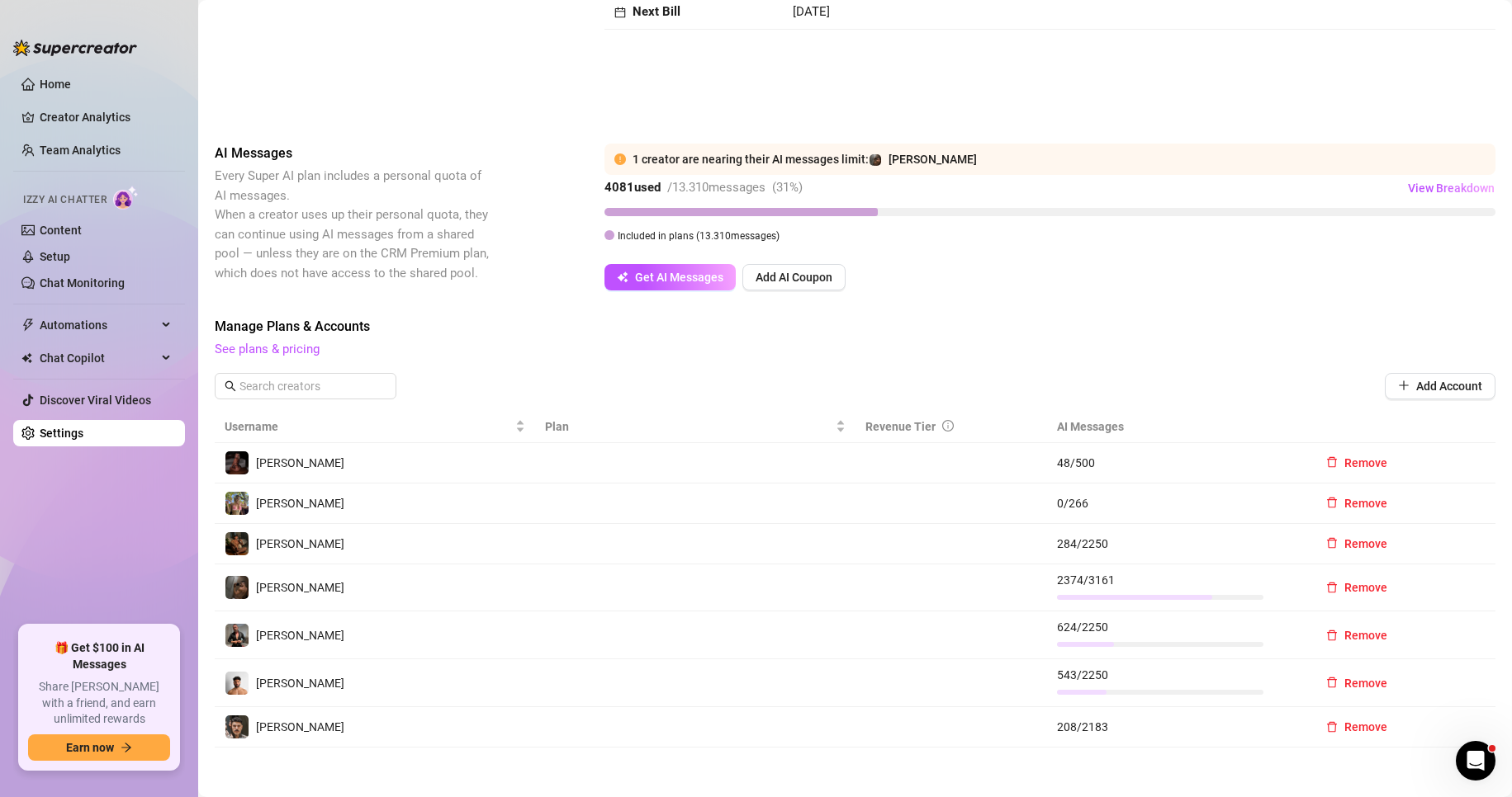
click at [1348, 548] on span "Remove" at bounding box center [1365, 544] width 43 height 14
click at [1450, 502] on span "OK" at bounding box center [1456, 501] width 15 height 14
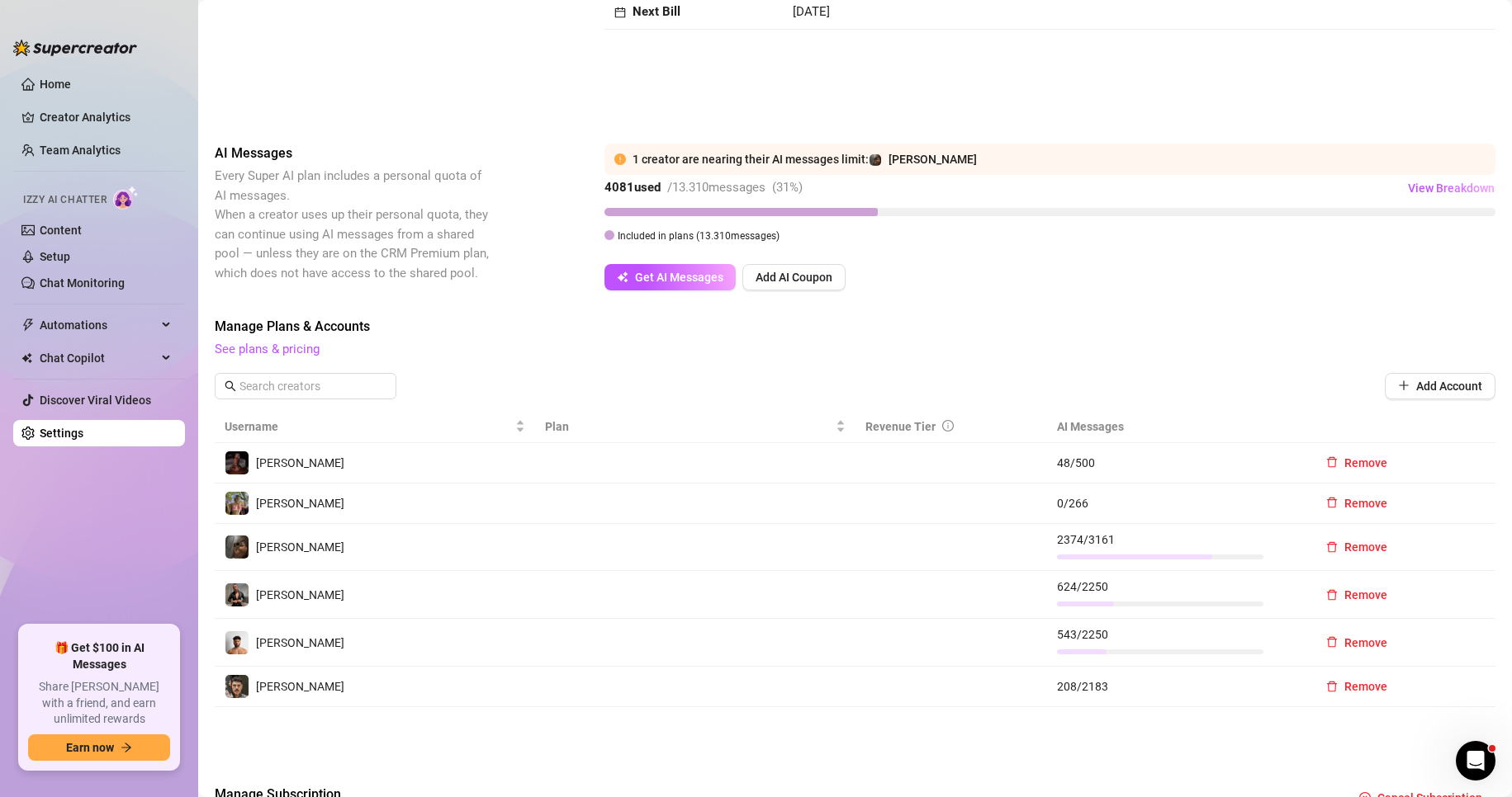
click at [1348, 545] on span "Remove" at bounding box center [1365, 548] width 43 height 14
click at [1456, 499] on span "OK" at bounding box center [1456, 504] width 15 height 14
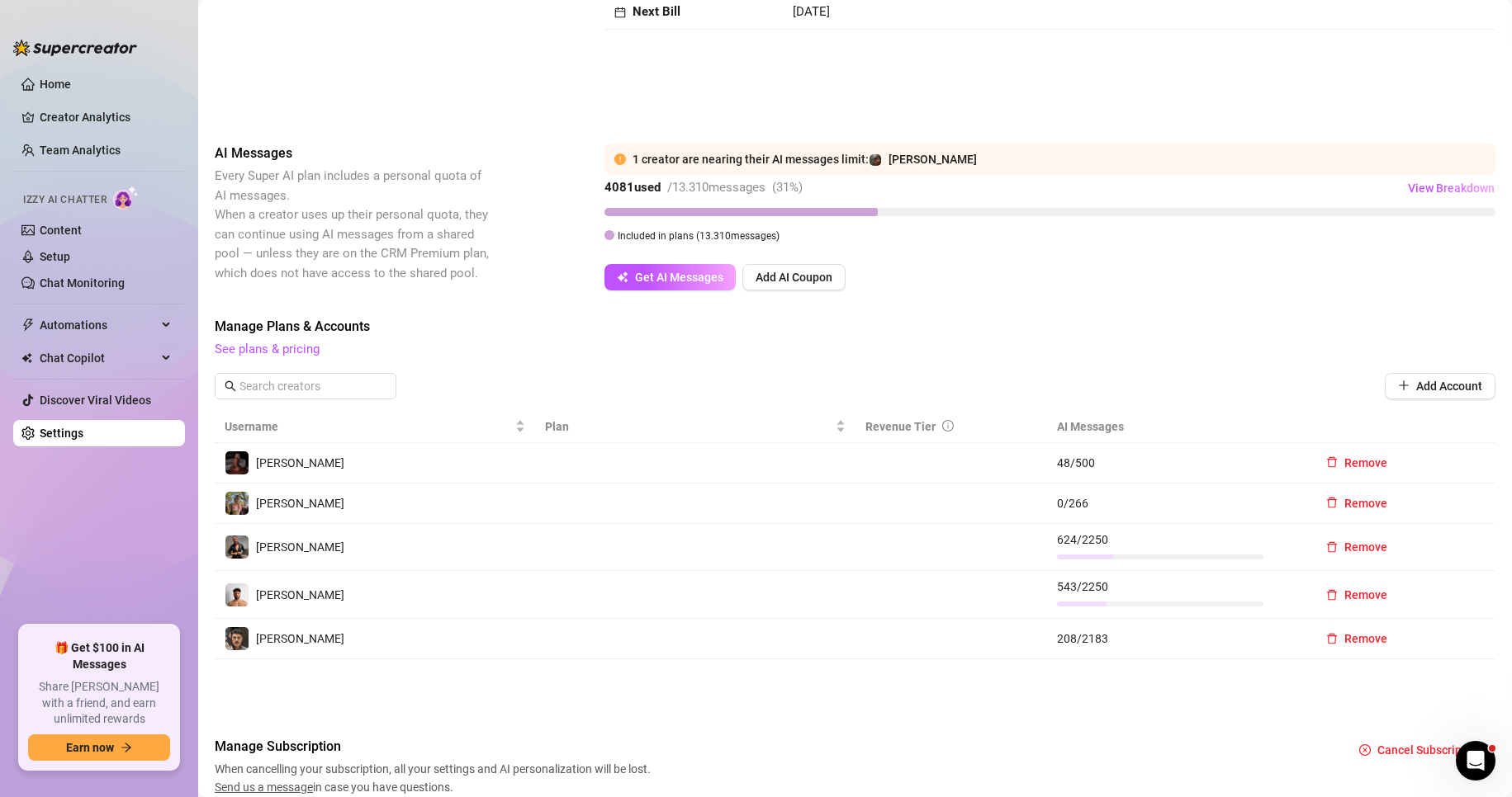
click at [1351, 548] on span "Remove" at bounding box center [1365, 548] width 43 height 14
click at [1449, 505] on span "OK" at bounding box center [1456, 504] width 15 height 14
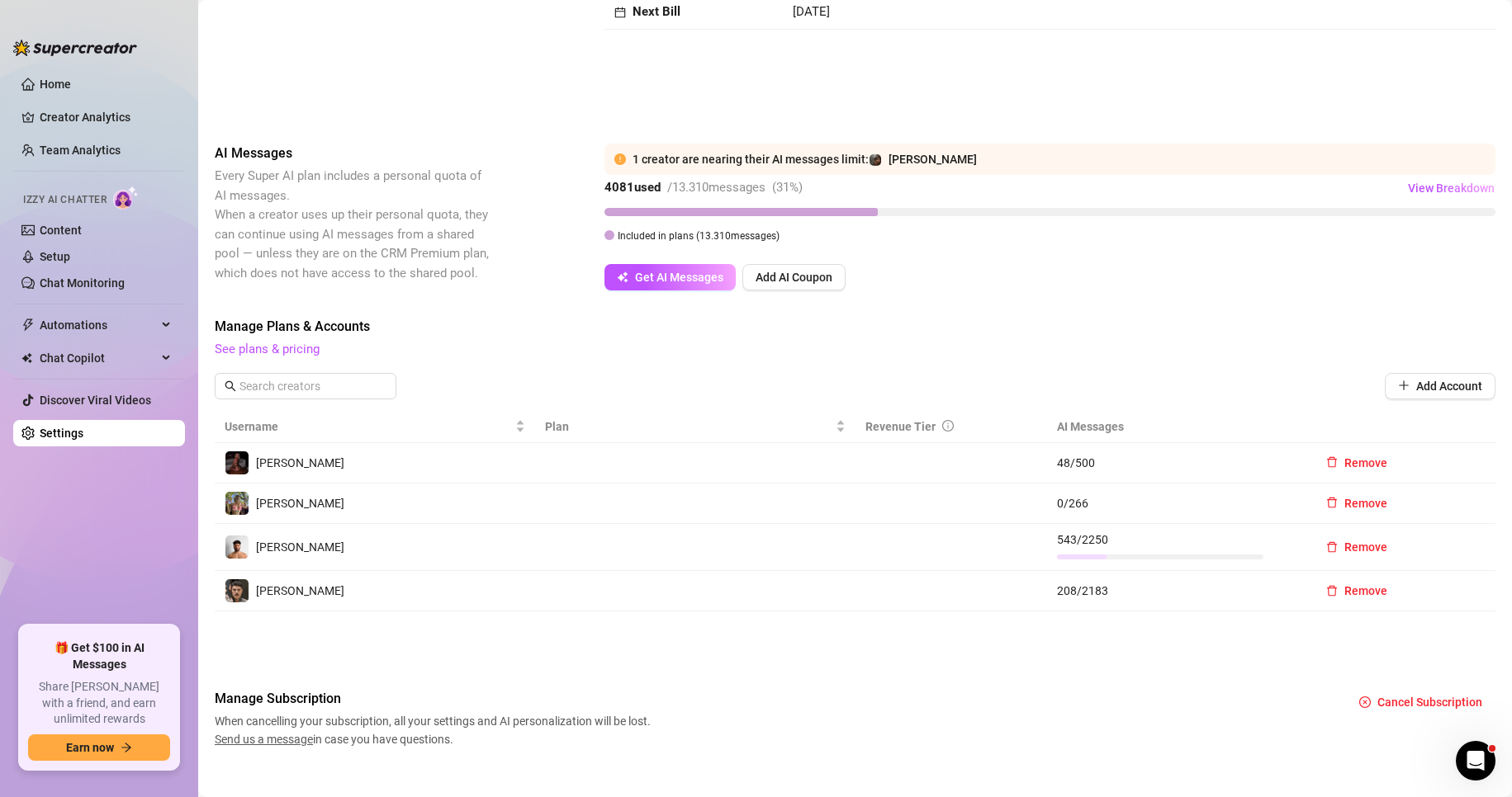
click at [1344, 545] on span "Remove" at bounding box center [1365, 548] width 43 height 14
click at [1459, 506] on span "OK" at bounding box center [1456, 504] width 15 height 14
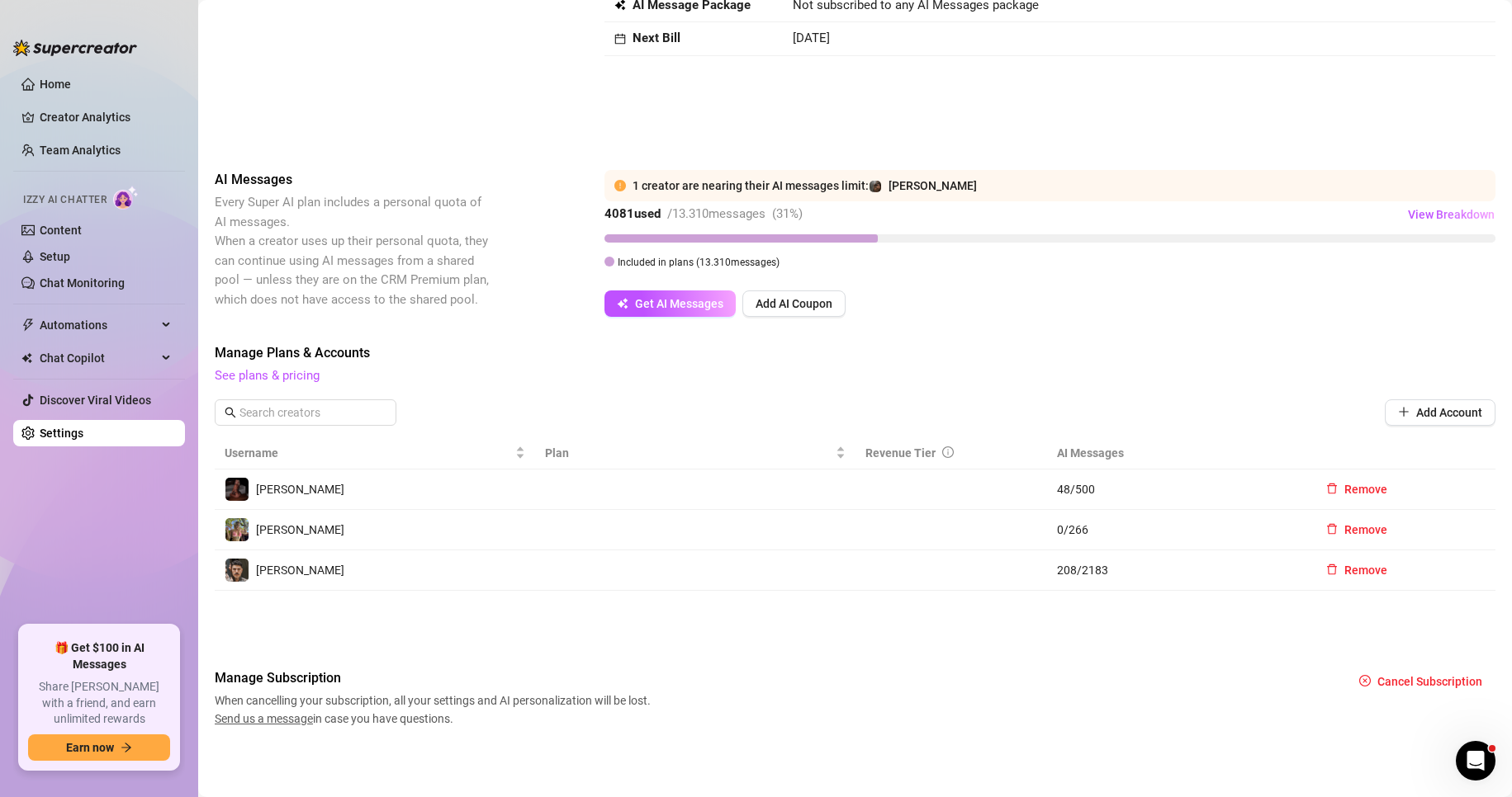
scroll to position [139, 0]
click at [1353, 570] on span "Remove" at bounding box center [1365, 571] width 43 height 14
click at [1454, 527] on span "OK" at bounding box center [1456, 527] width 15 height 14
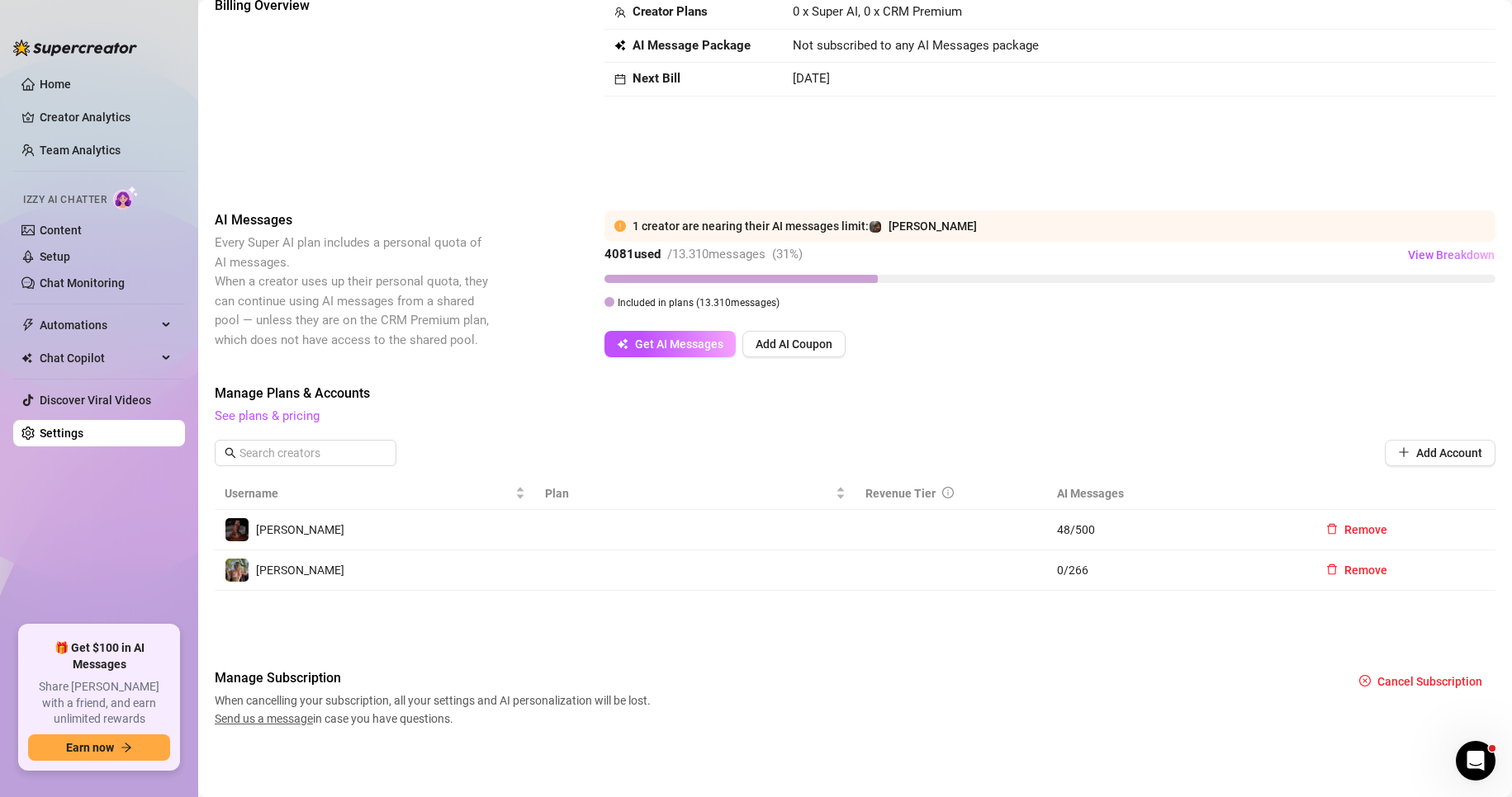
scroll to position [99, 0]
click at [1387, 681] on span "Cancel Subscription" at bounding box center [1429, 682] width 105 height 14
click at [1429, 639] on span "Cancel" at bounding box center [1443, 640] width 37 height 14
click at [913, 724] on div "Manage Subscription When cancelling your subscription, all your settings and AI…" at bounding box center [854, 698] width 1280 height 60
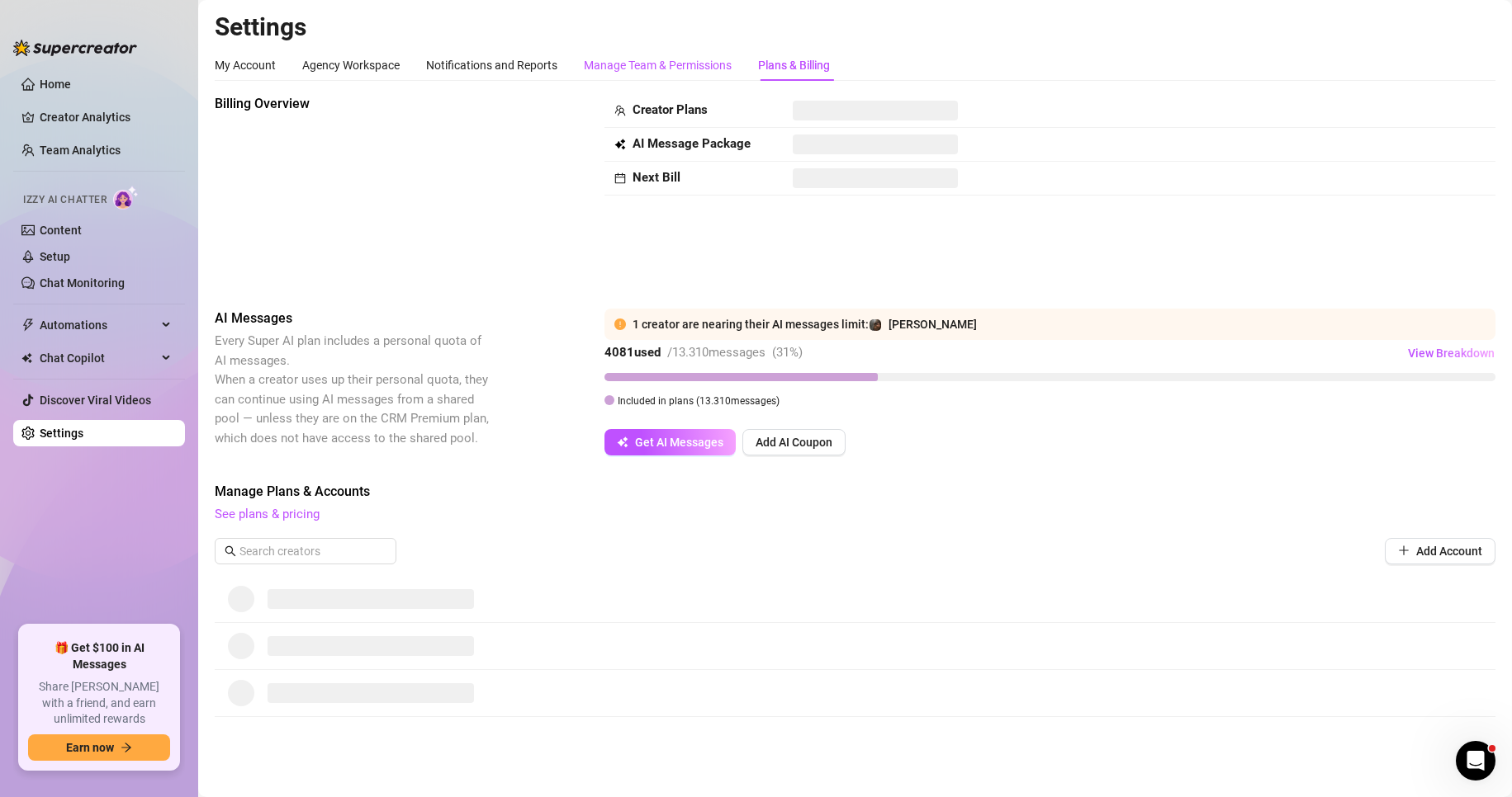
click at [672, 71] on div "Manage Team & Permissions" at bounding box center [657, 65] width 148 height 18
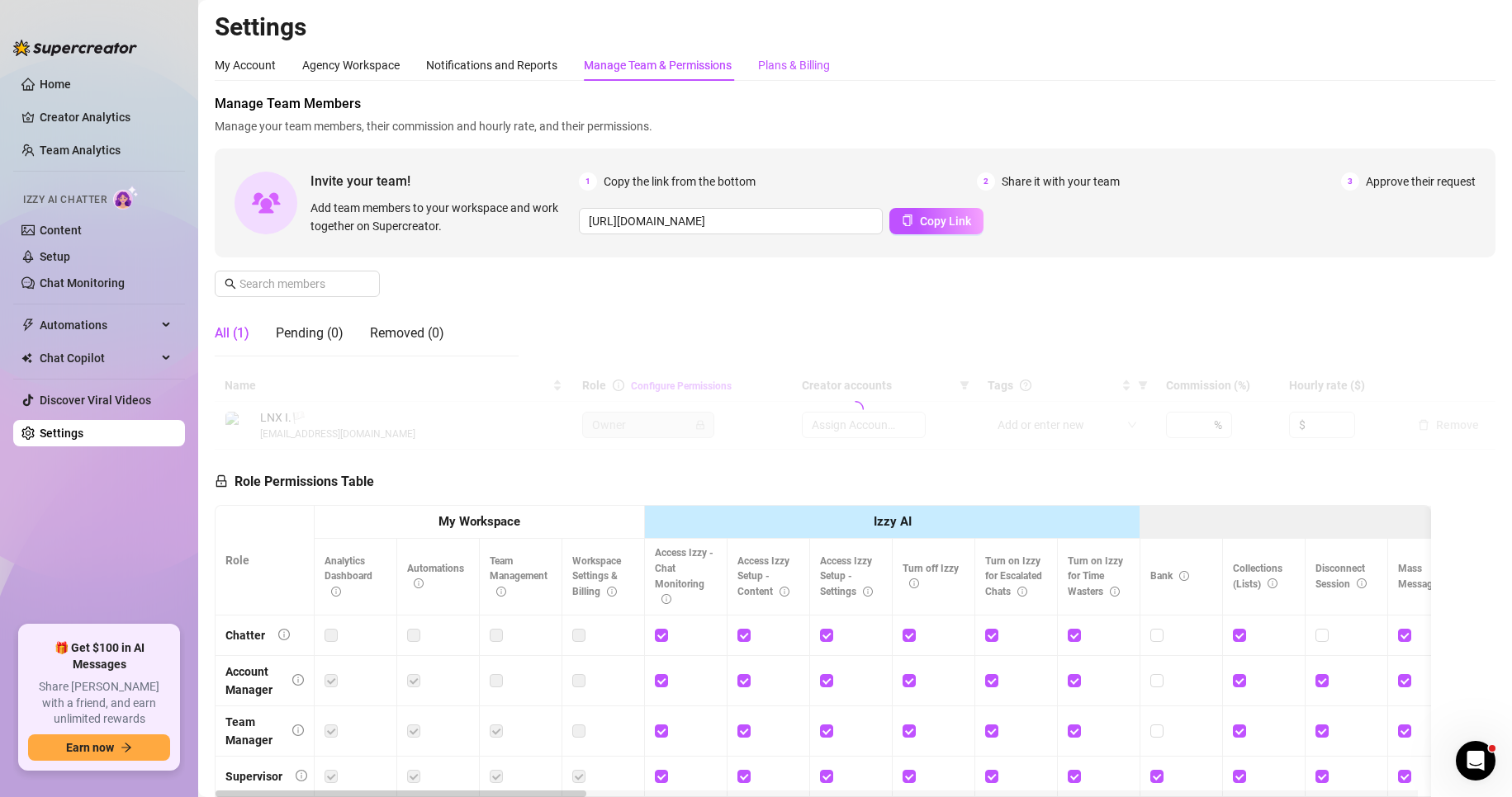
click at [792, 64] on div "Plans & Billing" at bounding box center [793, 65] width 71 height 18
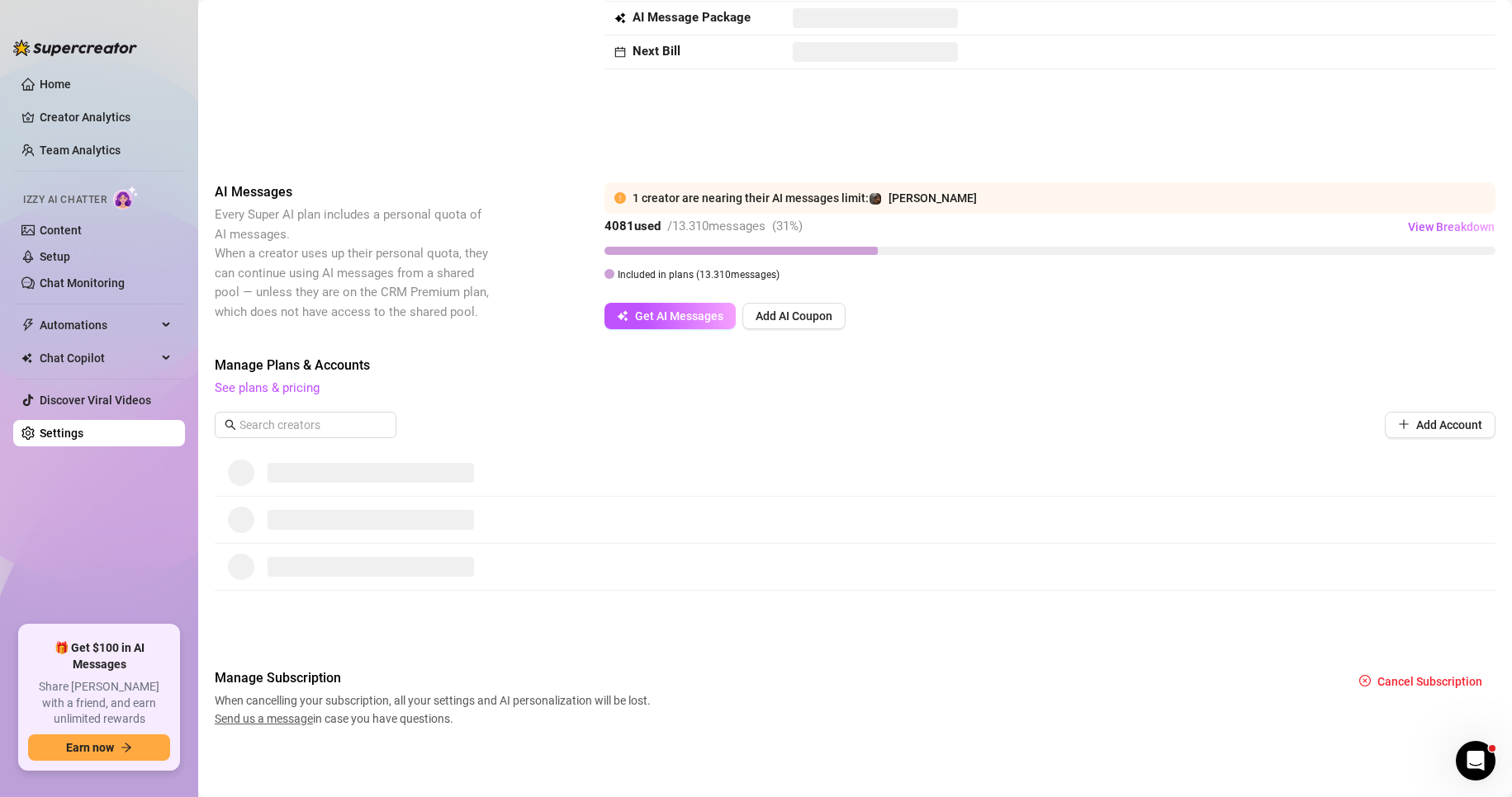
scroll to position [127, 0]
